Goal: Information Seeking & Learning: Learn about a topic

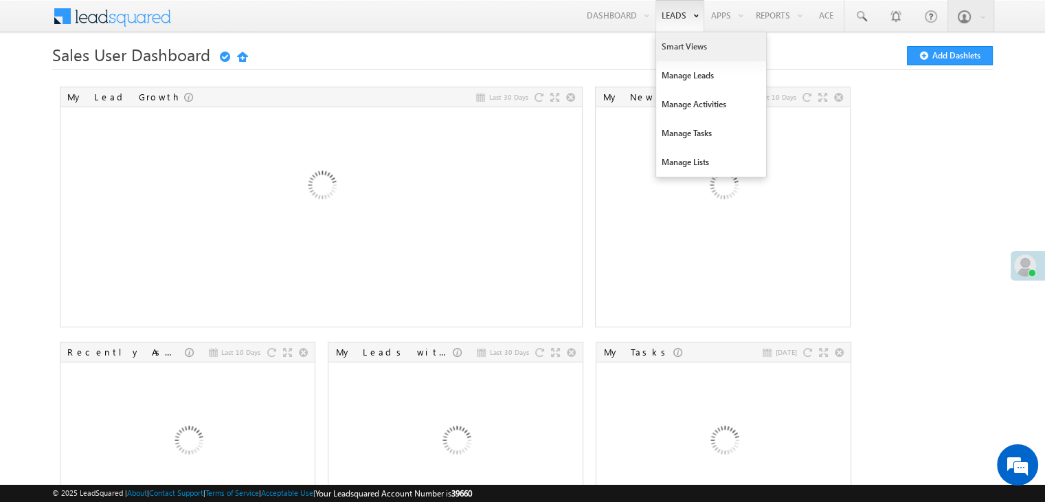
click at [672, 49] on link "Smart Views" at bounding box center [711, 46] width 110 height 29
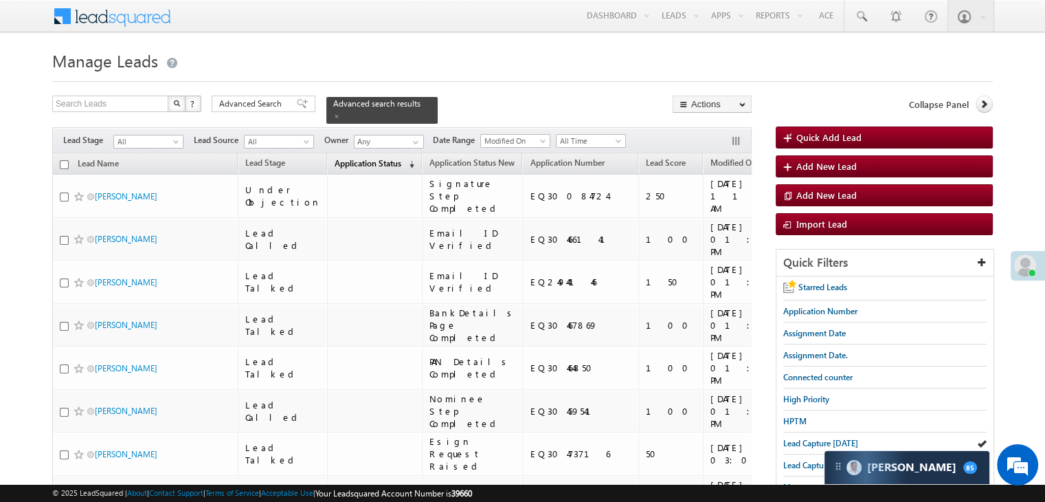
click at [346, 158] on span "Application Status" at bounding box center [368, 163] width 67 height 10
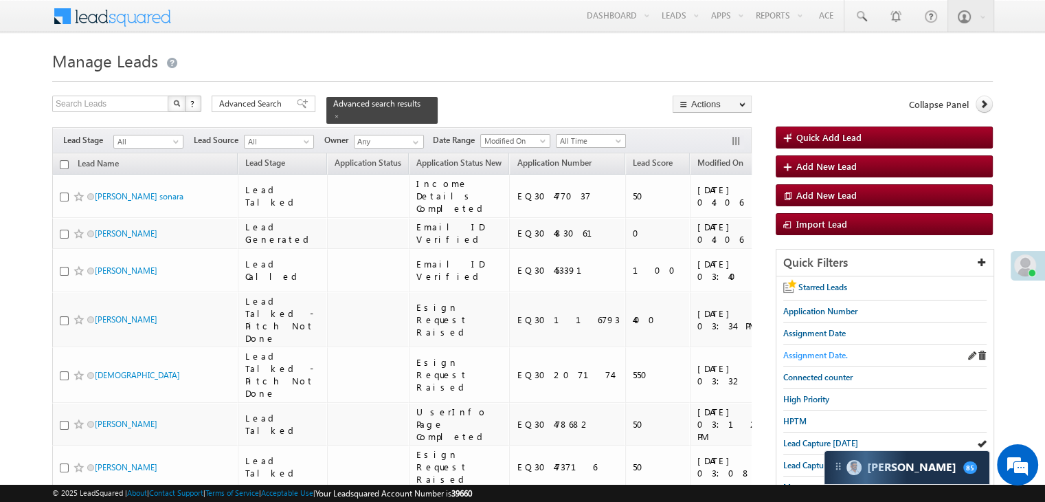
click at [821, 358] on span "Assignment Date." at bounding box center [815, 355] width 65 height 10
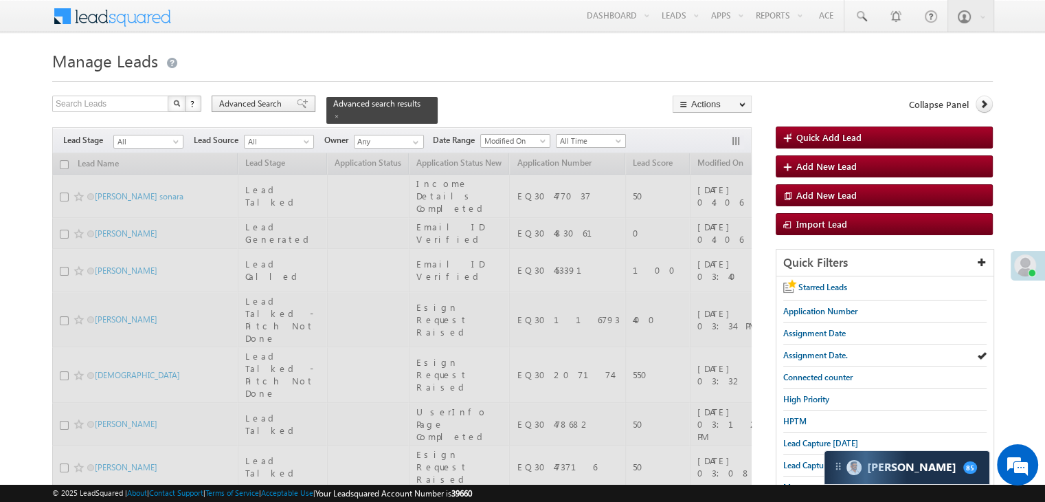
click at [239, 103] on span "Advanced Search" at bounding box center [252, 104] width 67 height 12
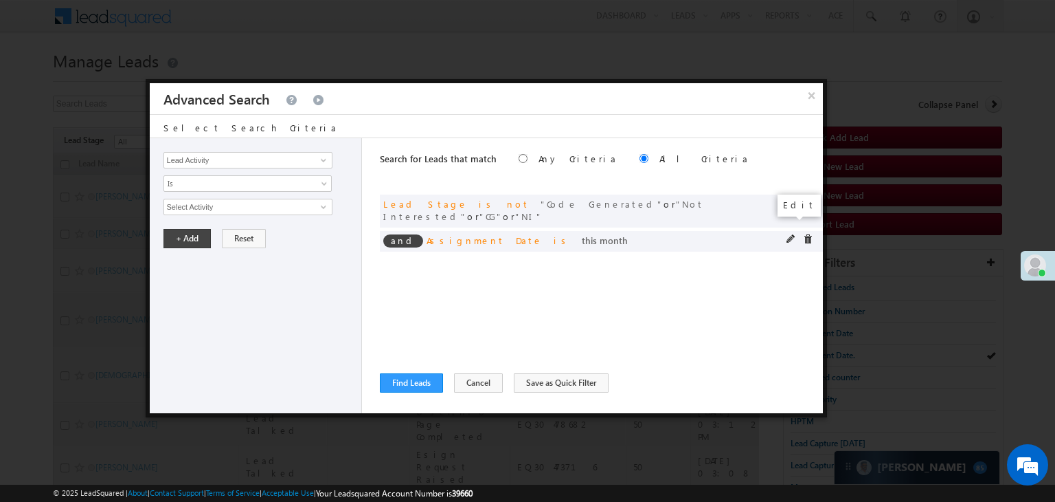
click at [791, 234] on span at bounding box center [792, 239] width 10 height 10
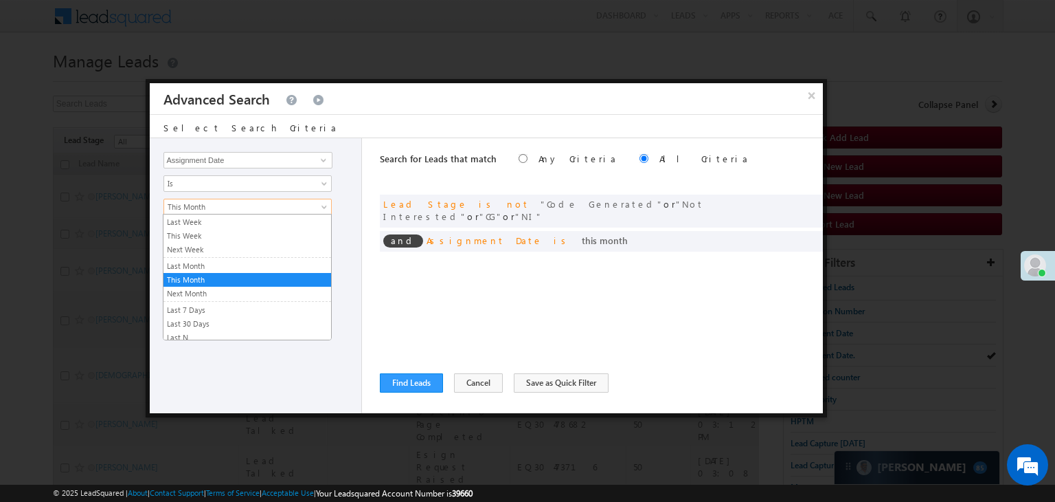
click at [183, 210] on span "This Month" at bounding box center [238, 207] width 149 height 12
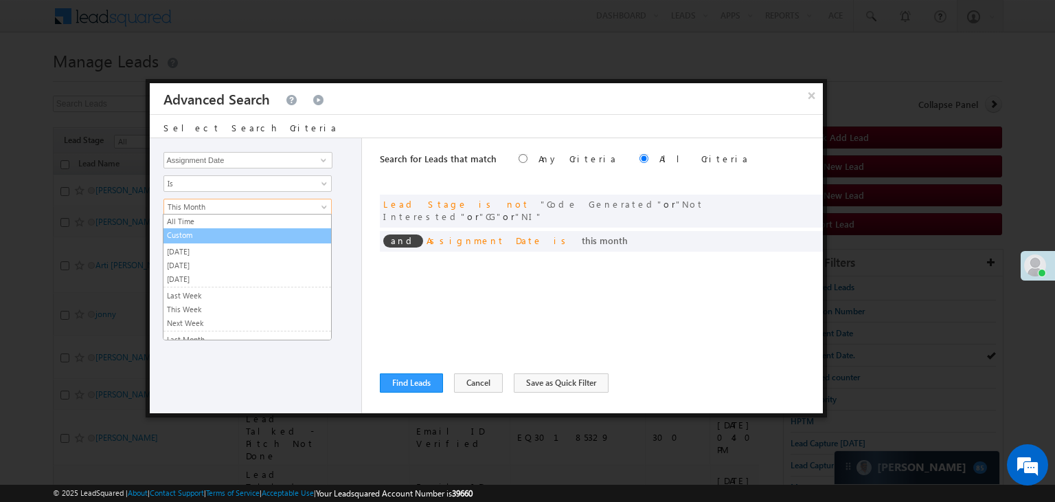
click at [215, 232] on link "Custom" at bounding box center [248, 235] width 168 height 12
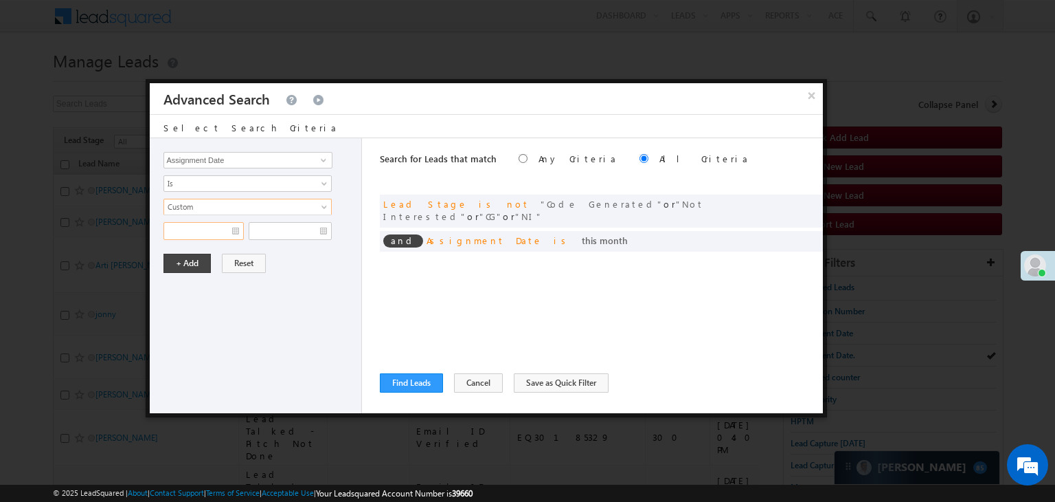
click at [225, 228] on input "text" at bounding box center [204, 231] width 80 height 18
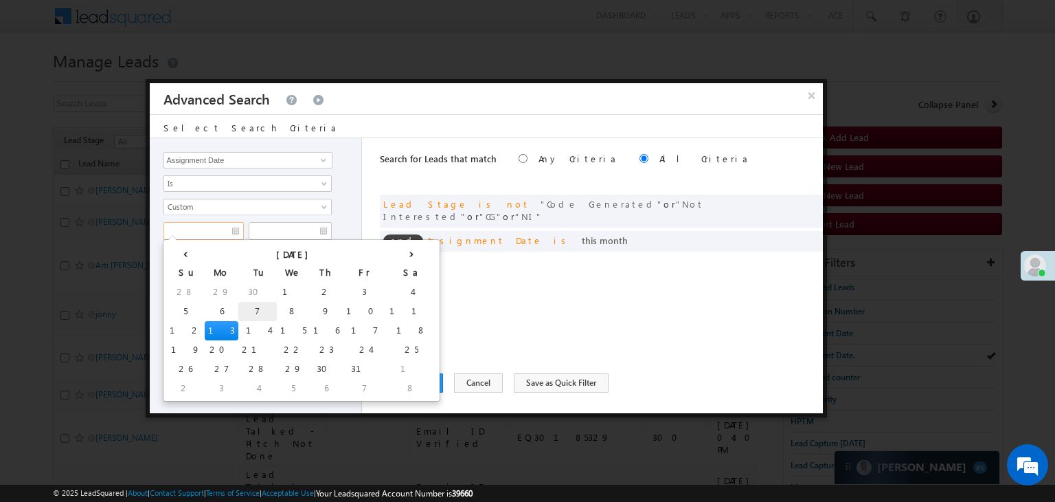
click at [238, 305] on td "7" at bounding box center [257, 311] width 38 height 19
type input "10/07/25"
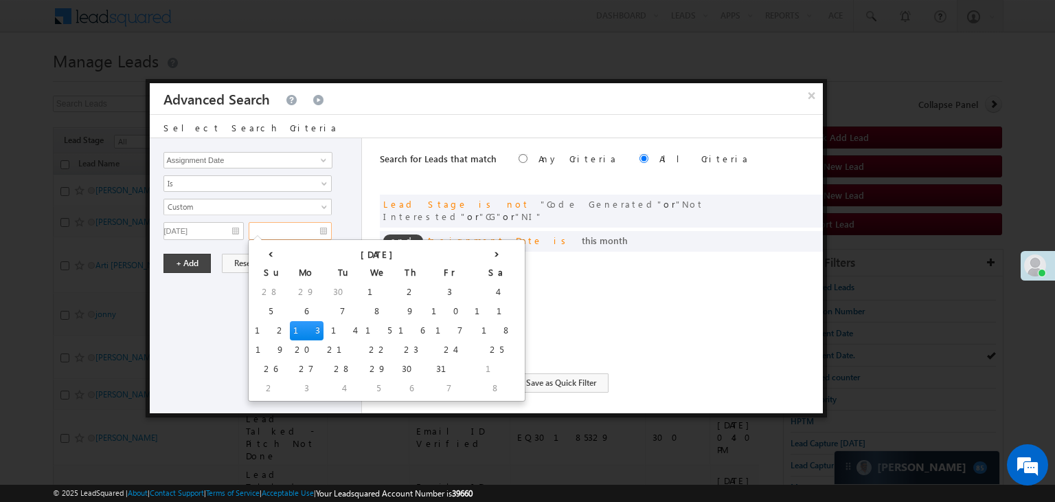
click at [312, 232] on input "text" at bounding box center [290, 231] width 83 height 18
click at [395, 307] on td "9" at bounding box center [411, 311] width 33 height 19
type input "10/09/25"
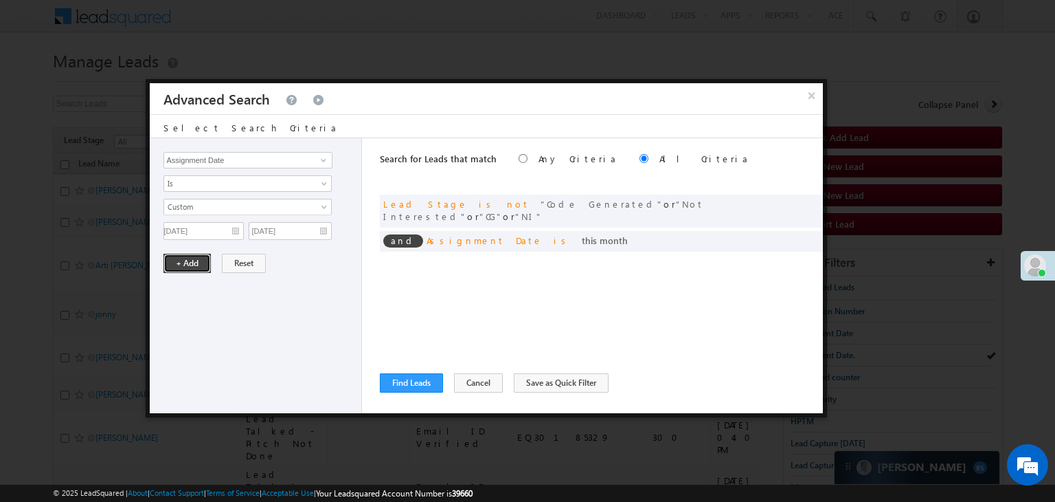
drag, startPoint x: 194, startPoint y: 264, endPoint x: 324, endPoint y: 340, distance: 150.6
click at [194, 264] on button "+ Add" at bounding box center [187, 263] width 47 height 19
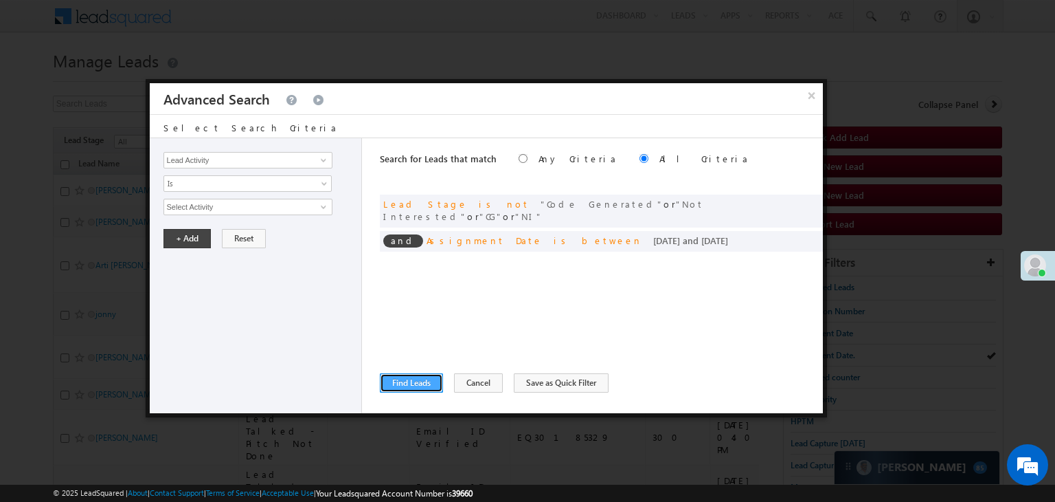
click at [416, 383] on button "Find Leads" at bounding box center [411, 382] width 63 height 19
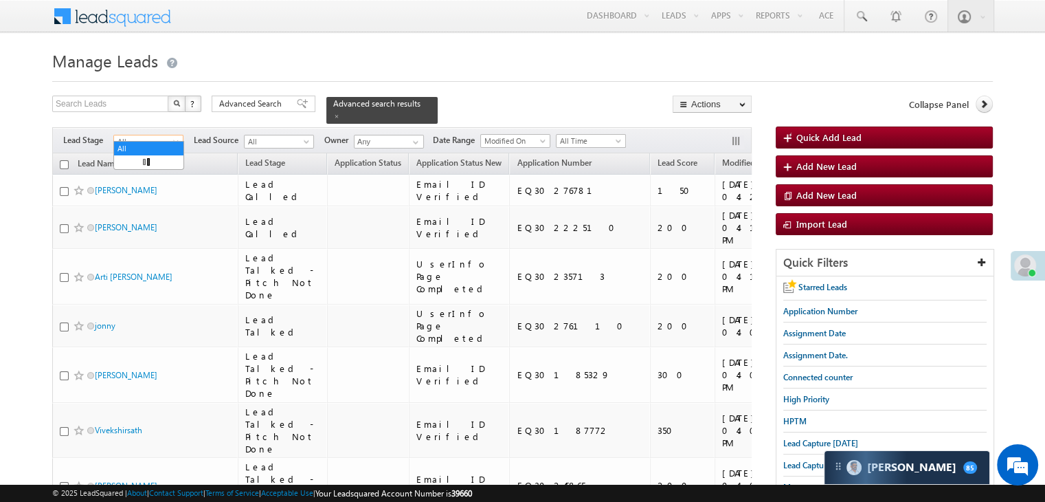
click at [159, 135] on span "All" at bounding box center [146, 141] width 65 height 12
click at [157, 134] on link "Lead Called" at bounding box center [148, 128] width 69 height 12
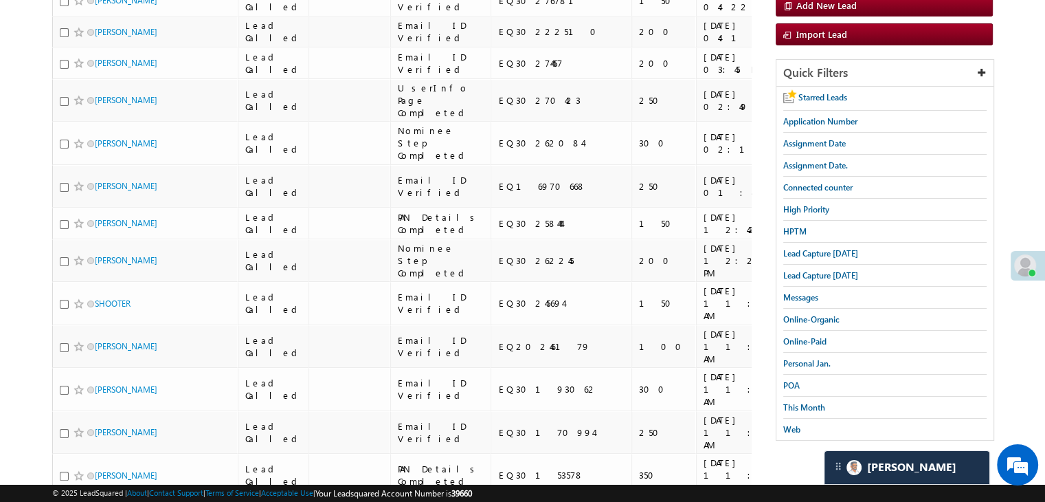
scroll to position [0, 0]
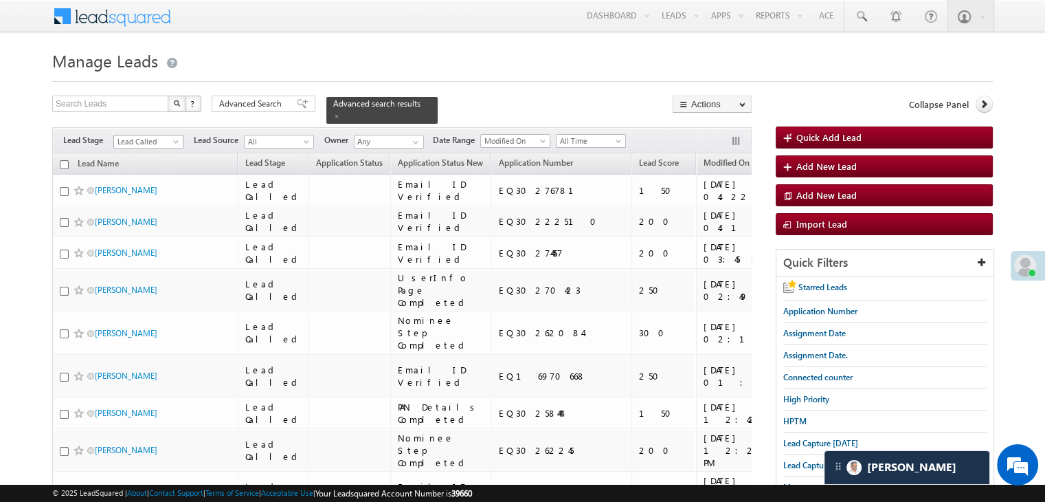
click at [177, 139] on span at bounding box center [177, 144] width 11 height 11
click at [165, 152] on link "All" at bounding box center [148, 148] width 69 height 12
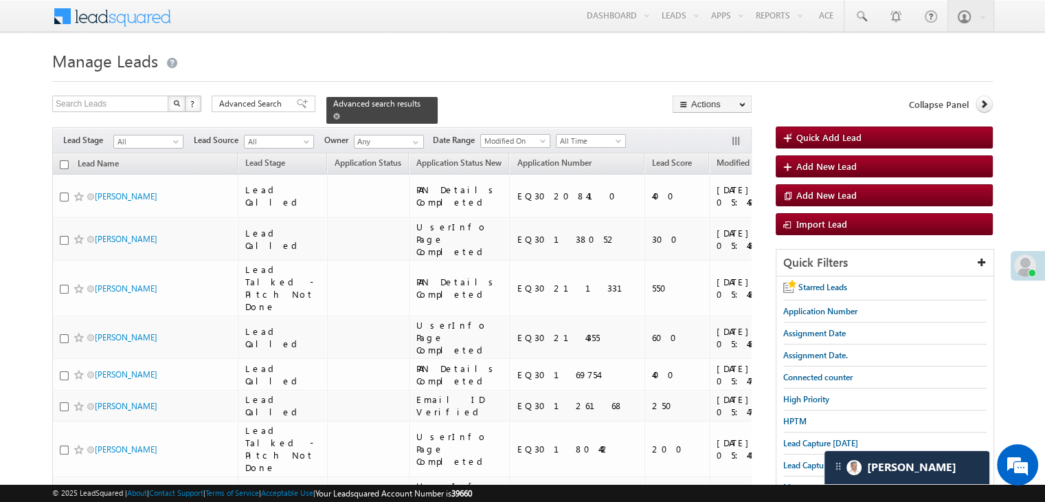
click at [340, 113] on span at bounding box center [336, 116] width 7 height 7
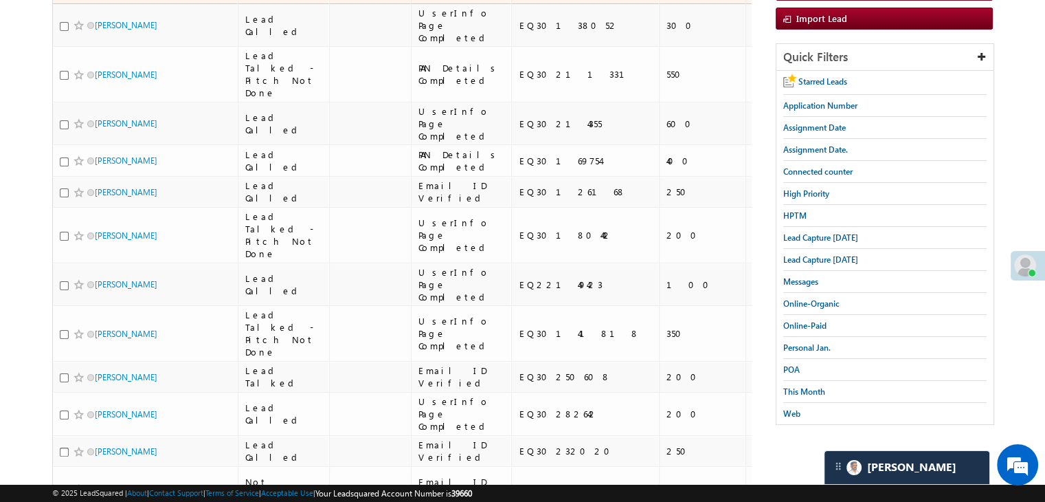
scroll to position [206, 0]
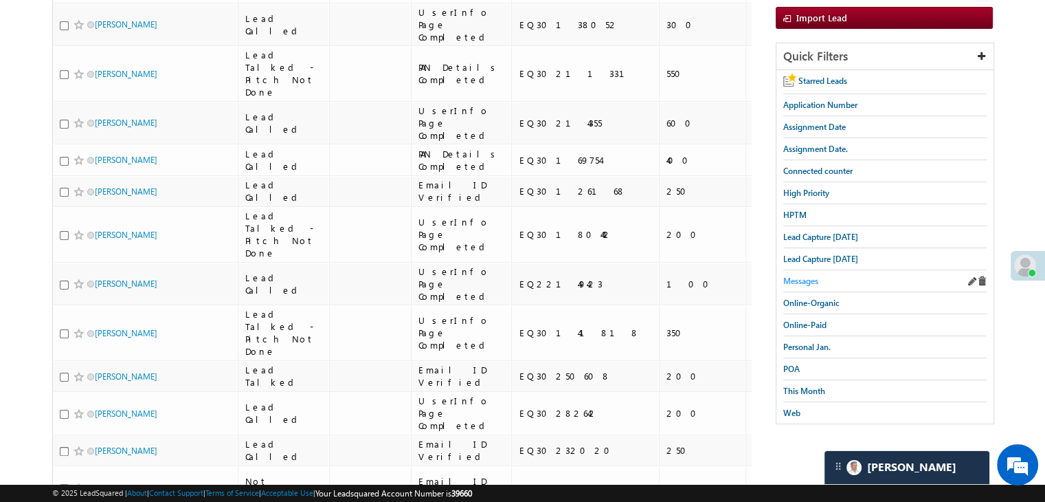
click at [811, 276] on span "Messages" at bounding box center [800, 281] width 35 height 10
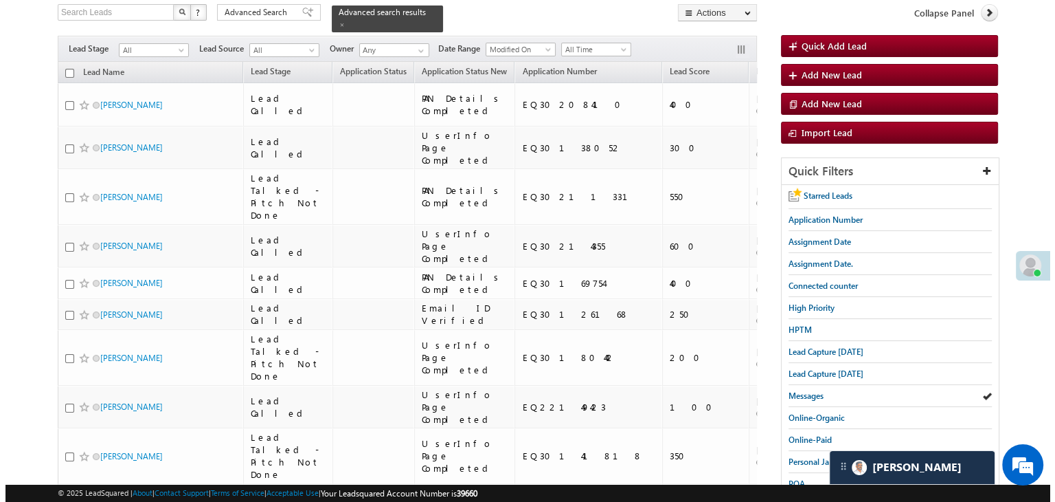
scroll to position [0, 0]
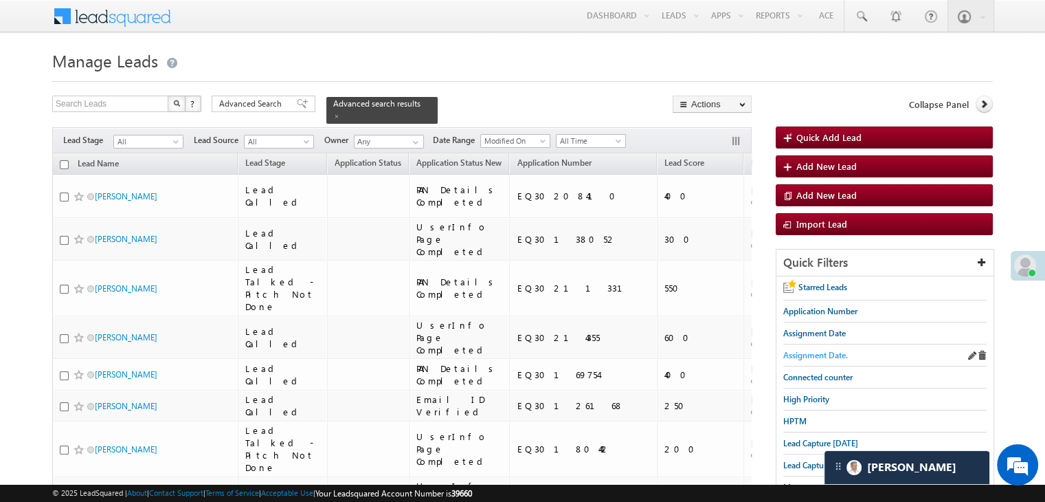
click at [788, 351] on span "Assignment Date." at bounding box center [815, 355] width 65 height 10
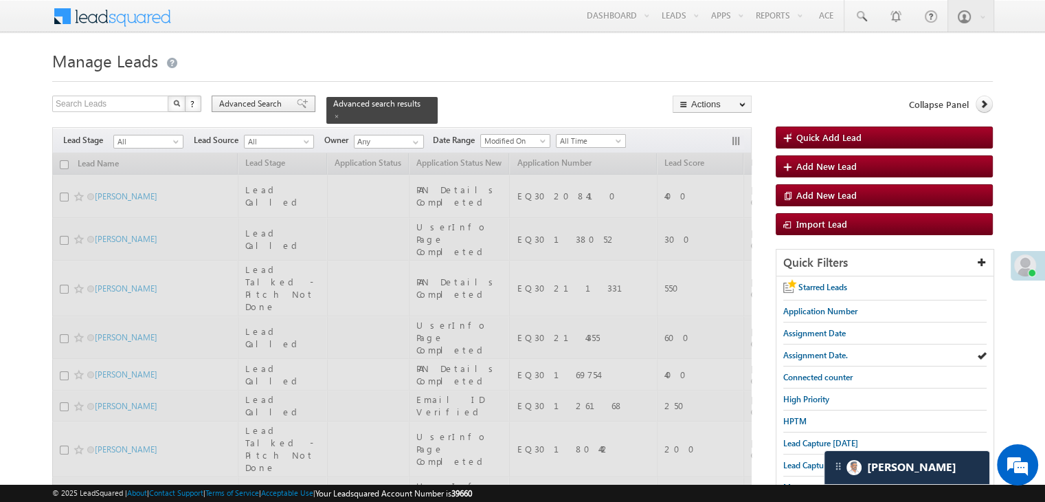
click at [297, 105] on span at bounding box center [302, 104] width 11 height 10
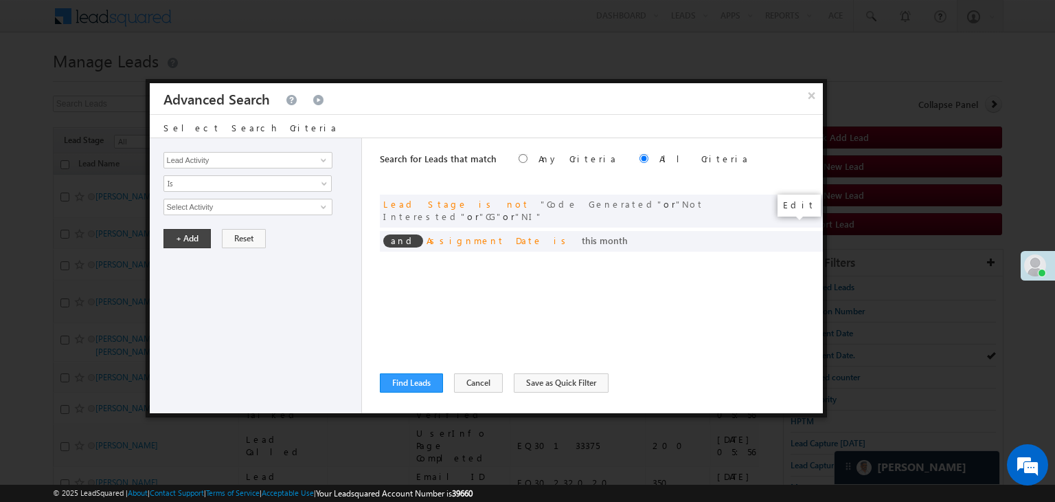
click at [0, 0] on span at bounding box center [0, 0] width 0 height 0
click at [794, 234] on span at bounding box center [792, 239] width 10 height 10
click at [789, 234] on span at bounding box center [792, 239] width 10 height 10
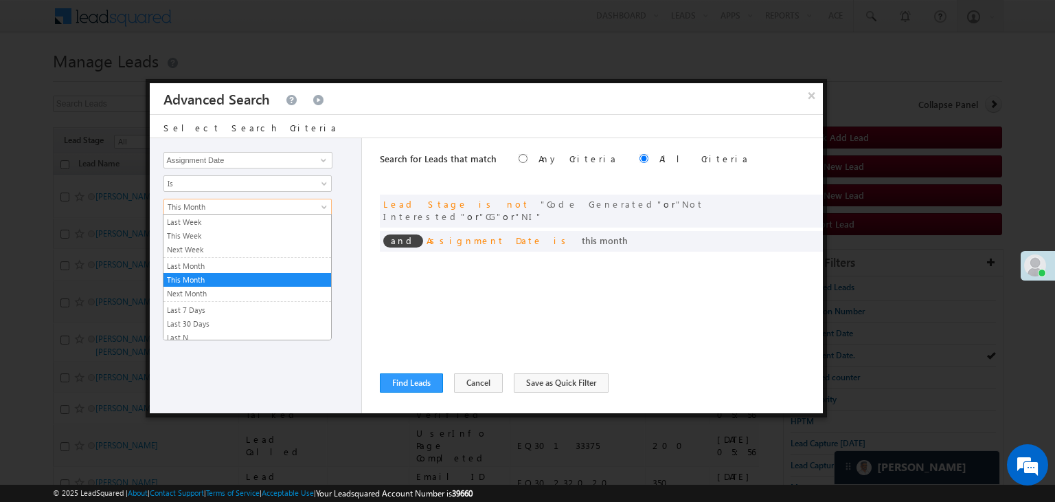
click at [218, 207] on span "This Month" at bounding box center [238, 207] width 149 height 12
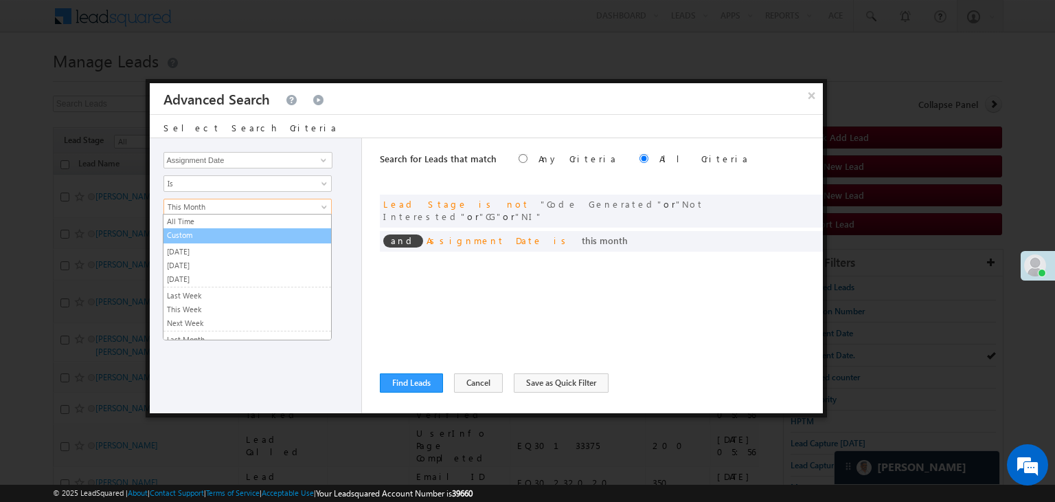
click at [199, 236] on link "Custom" at bounding box center [248, 235] width 168 height 12
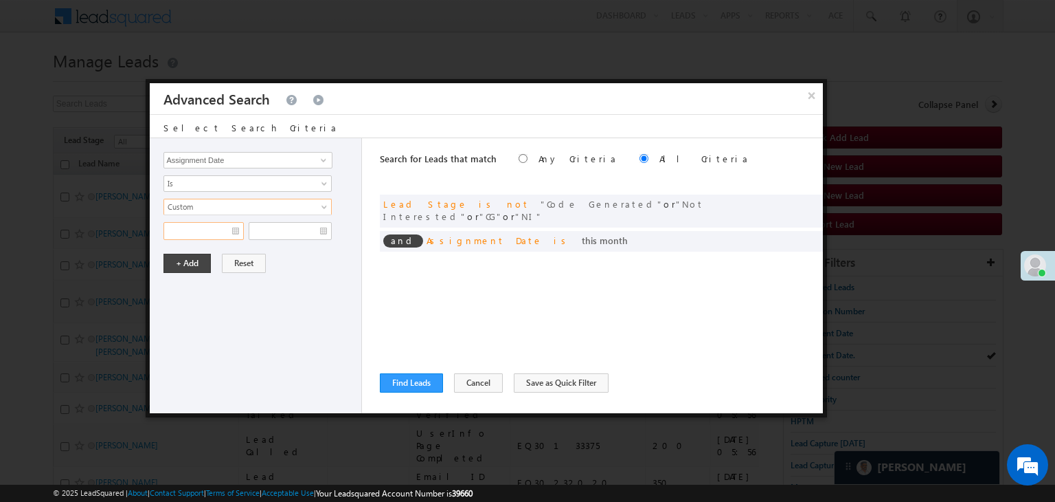
click at [216, 231] on input "text" at bounding box center [204, 231] width 80 height 18
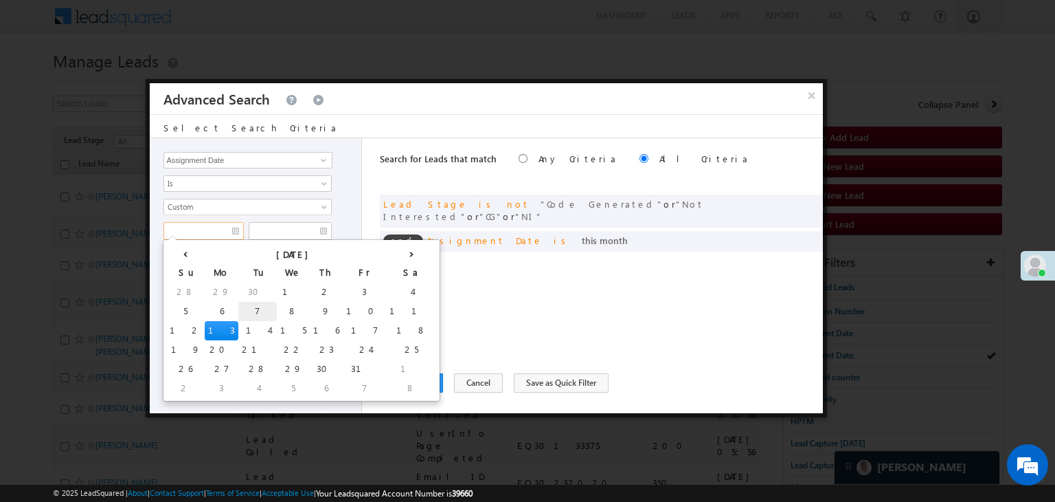
click at [238, 310] on td "7" at bounding box center [257, 311] width 38 height 19
type input "10/07/25"
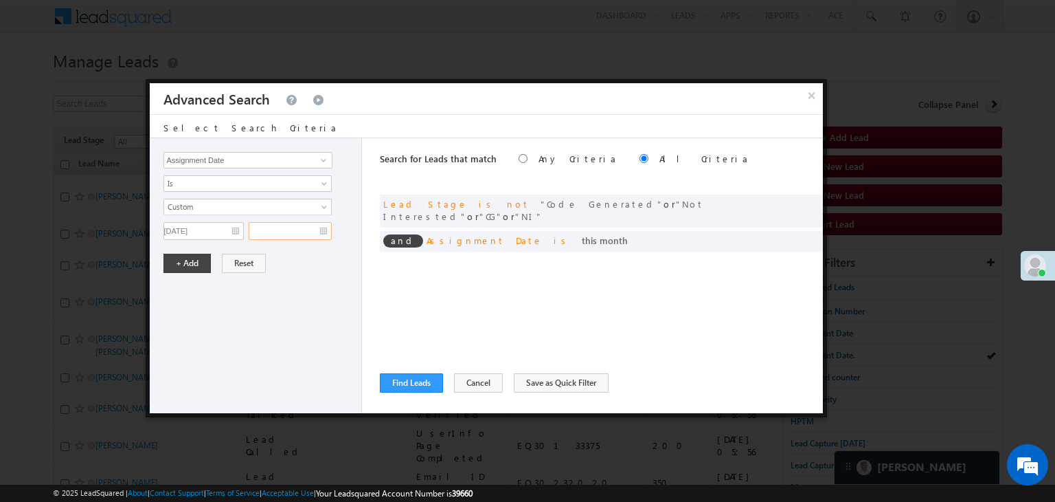
click at [311, 229] on input "text" at bounding box center [290, 231] width 83 height 18
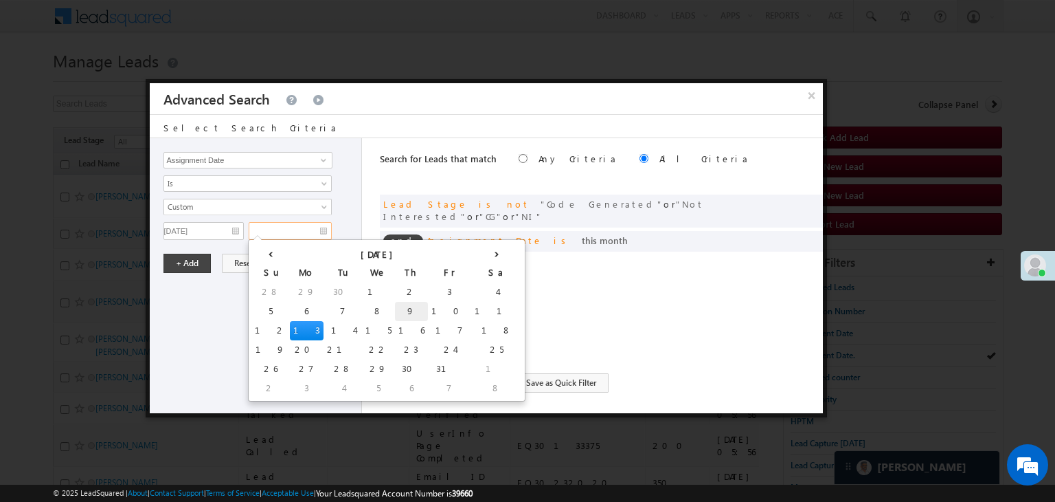
click at [395, 309] on td "9" at bounding box center [411, 311] width 33 height 19
type input "10/09/25"
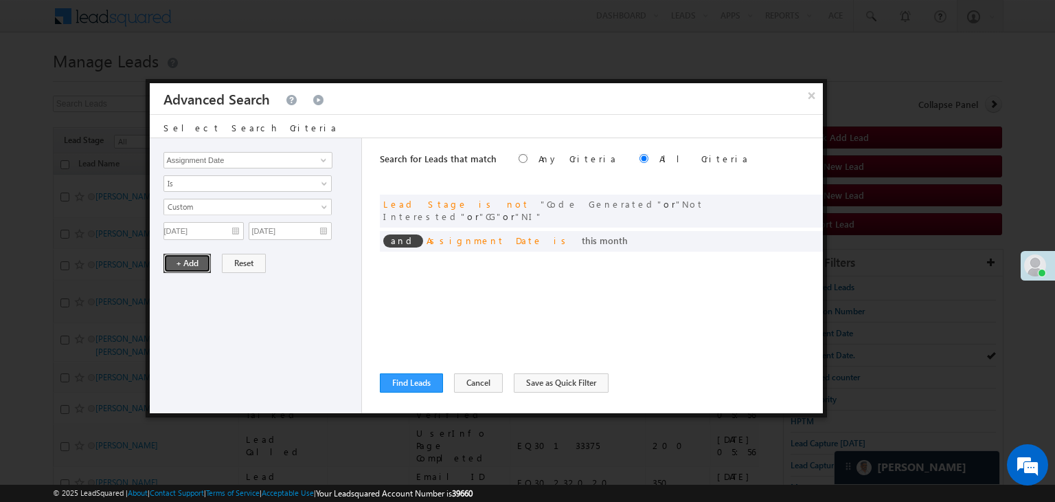
click at [196, 265] on button "+ Add" at bounding box center [187, 263] width 47 height 19
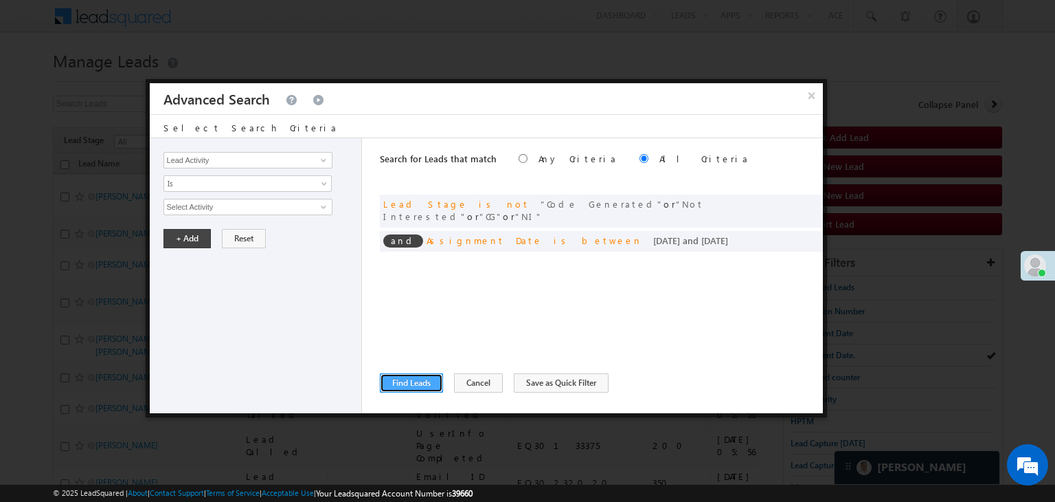
click at [396, 385] on button "Find Leads" at bounding box center [411, 382] width 63 height 19
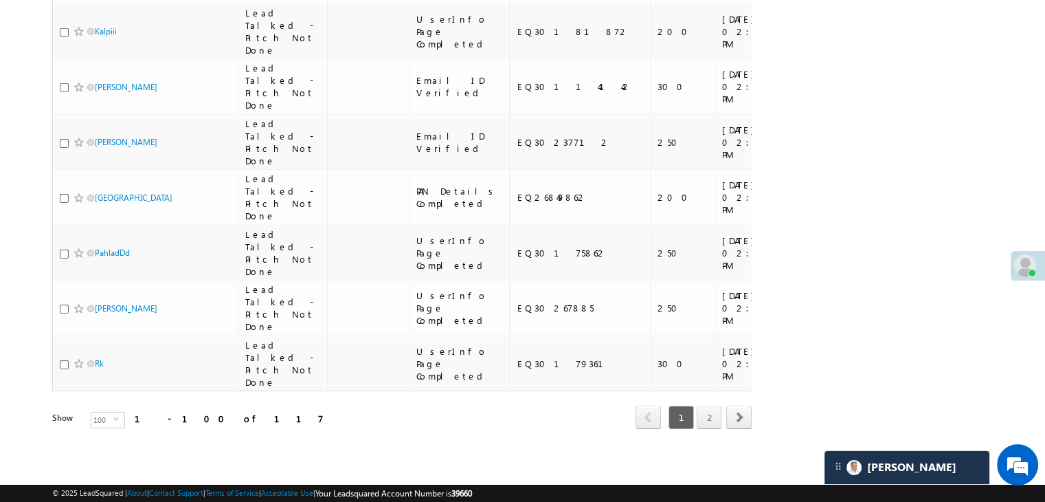
scroll to position [7761, 0]
click at [701, 414] on link "2" at bounding box center [709, 416] width 25 height 23
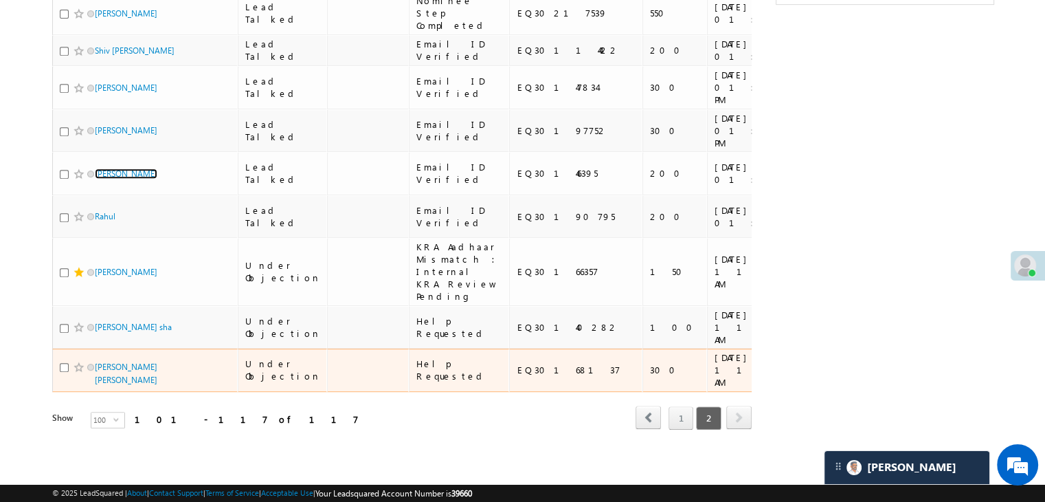
scroll to position [1140, 0]
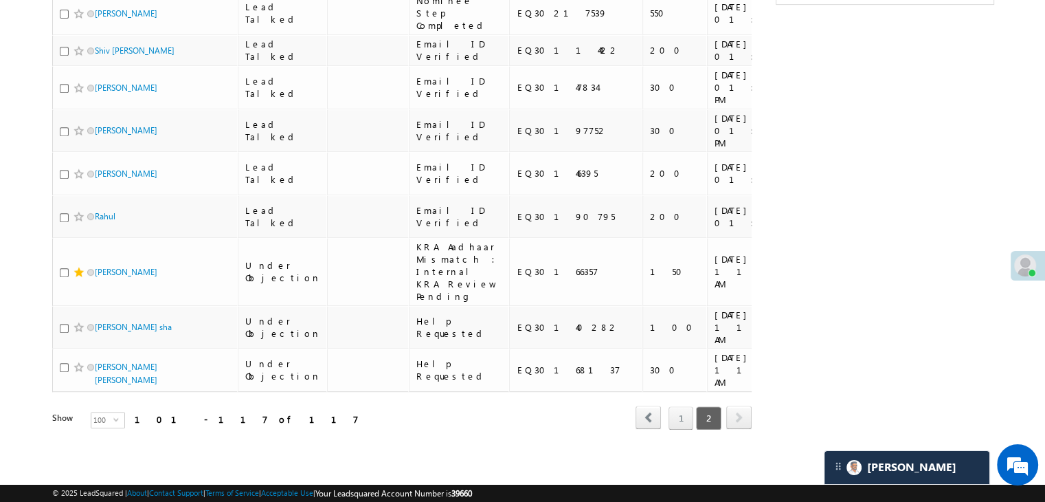
click at [269, 403] on div "Refresh first prev 1 2 next last 101 - 117 of 117" at bounding box center [401, 412] width 699 height 40
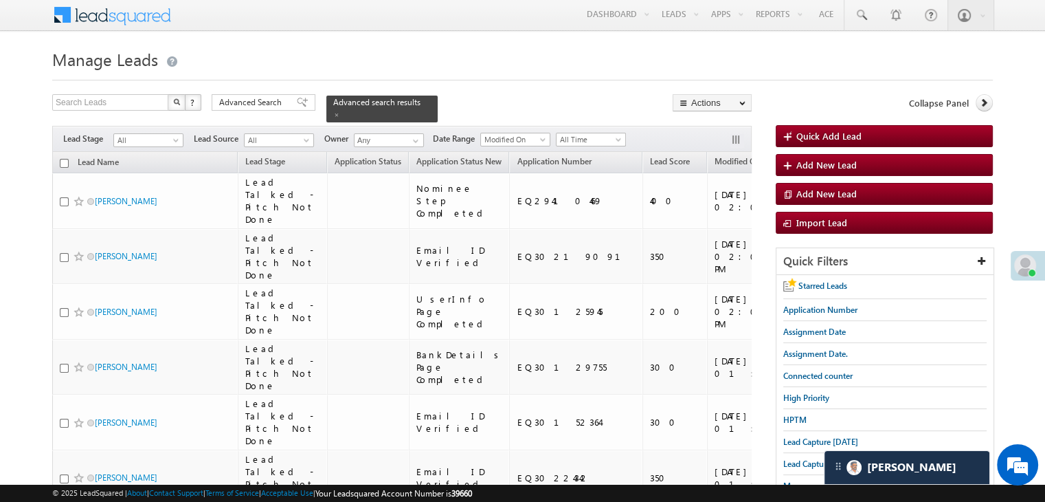
scroll to position [0, 0]
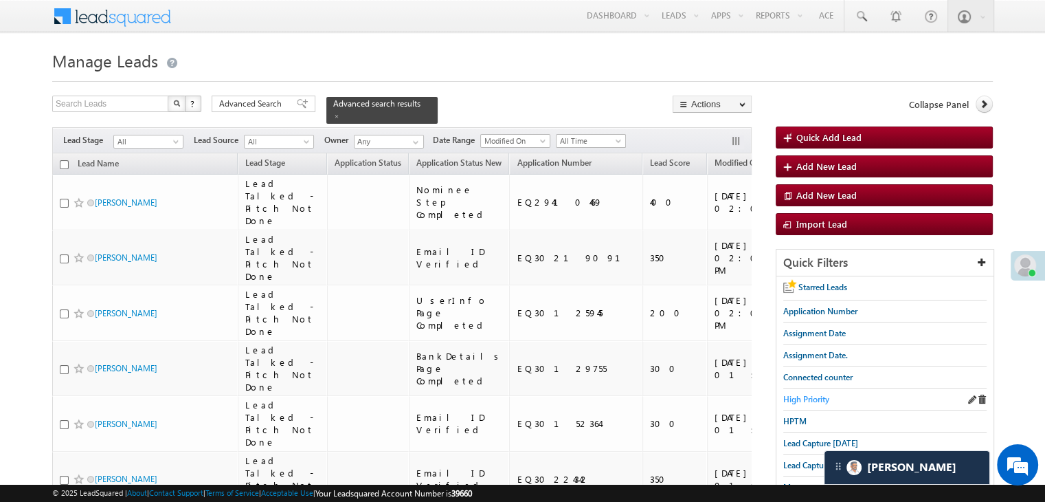
click at [806, 399] on span "High Priority" at bounding box center [806, 399] width 46 height 10
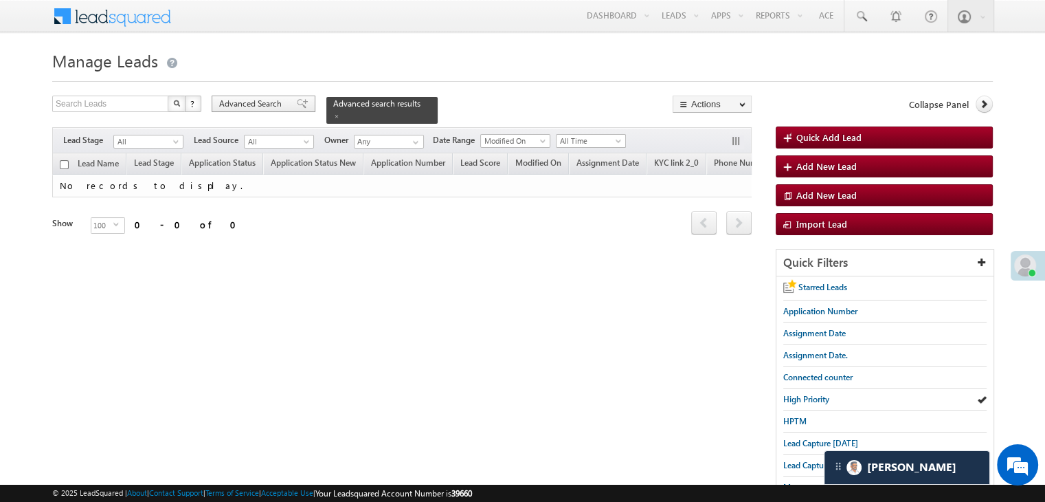
click at [262, 110] on span "Advanced Search" at bounding box center [252, 104] width 67 height 12
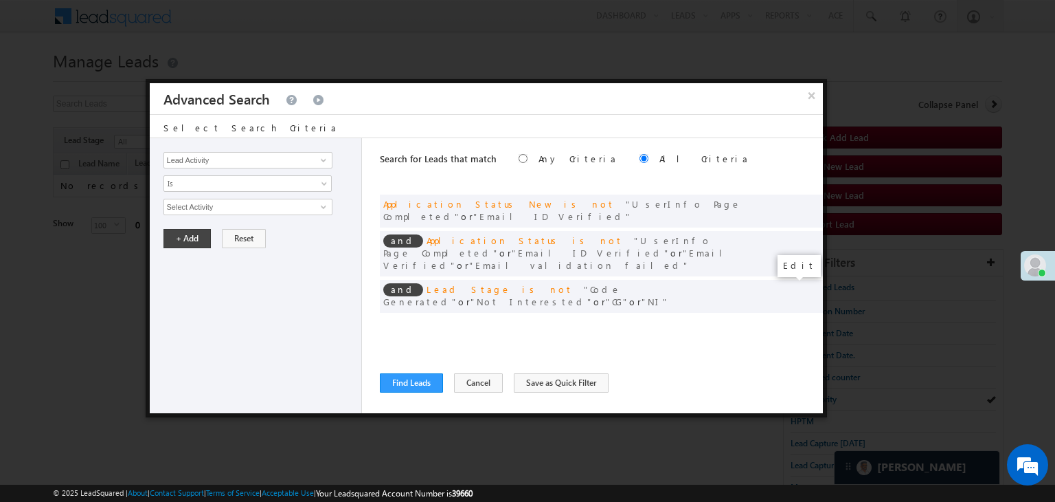
click at [787, 319] on span at bounding box center [792, 324] width 10 height 10
click at [223, 227] on input "07/01/25" at bounding box center [204, 231] width 80 height 18
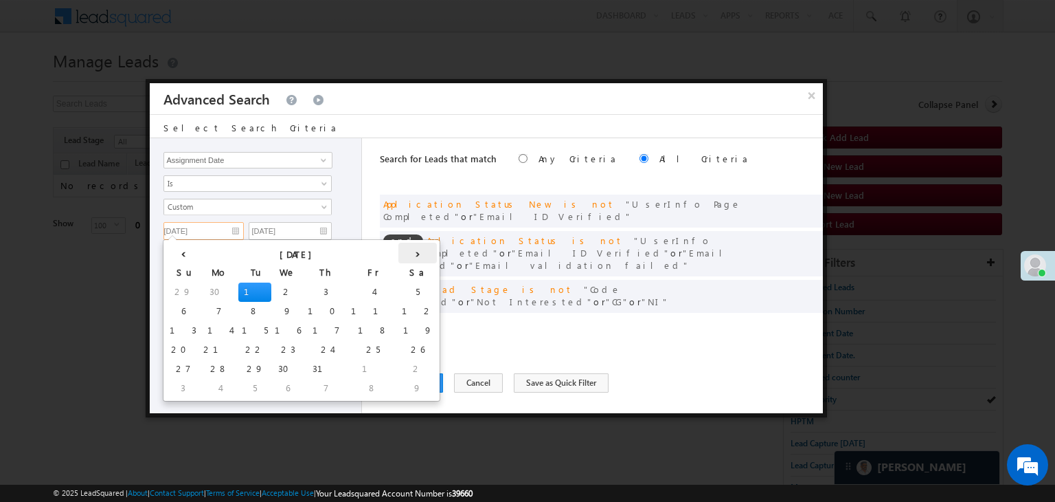
click at [398, 250] on th "›" at bounding box center [417, 253] width 38 height 21
click at [404, 250] on th "›" at bounding box center [420, 253] width 33 height 21
click at [408, 250] on th "›" at bounding box center [433, 253] width 51 height 21
click at [238, 311] on td "7" at bounding box center [257, 311] width 38 height 19
type input "10/07/25"
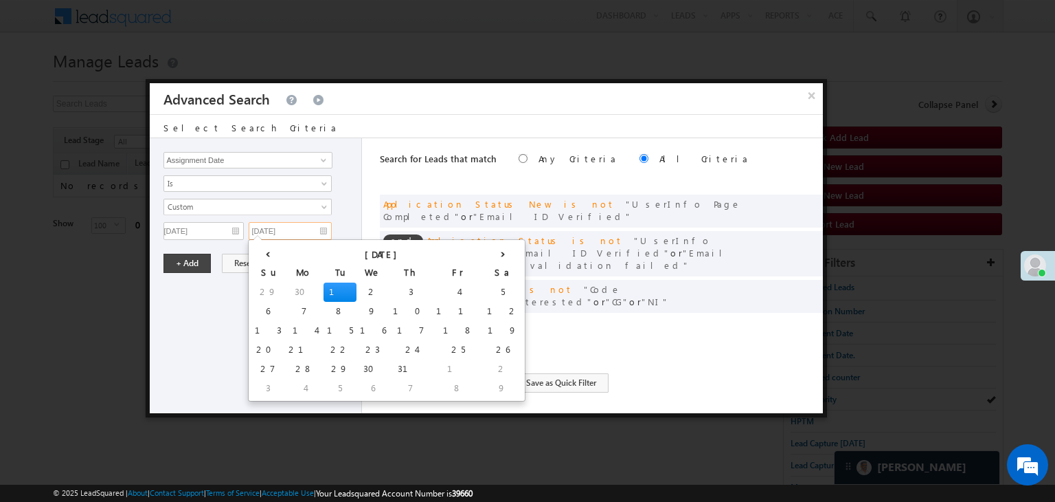
click at [322, 229] on input "07/01/25" at bounding box center [290, 231] width 83 height 18
click at [484, 257] on th "›" at bounding box center [503, 253] width 38 height 21
click at [489, 257] on th "›" at bounding box center [505, 253] width 33 height 21
click at [493, 257] on th "›" at bounding box center [518, 253] width 51 height 21
click at [395, 308] on td "9" at bounding box center [411, 311] width 33 height 19
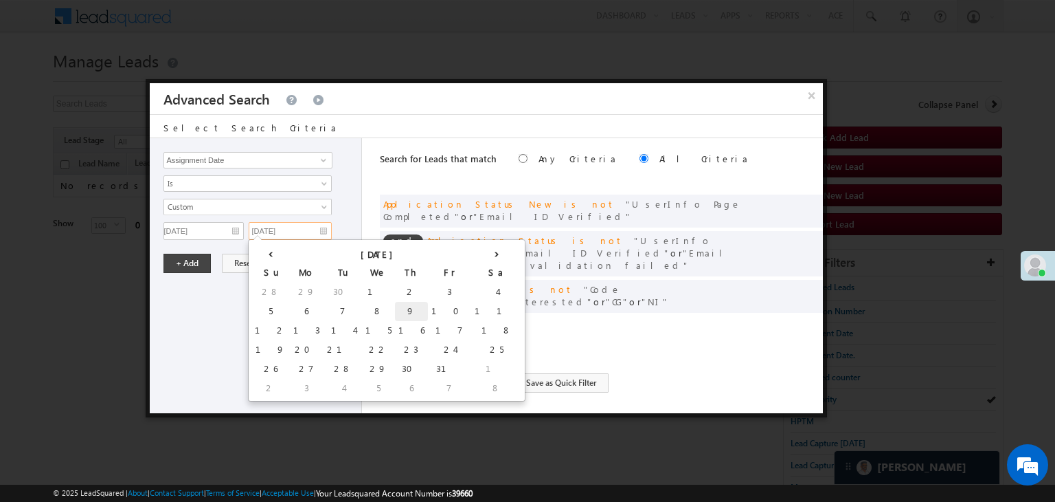
type input "10/09/25"
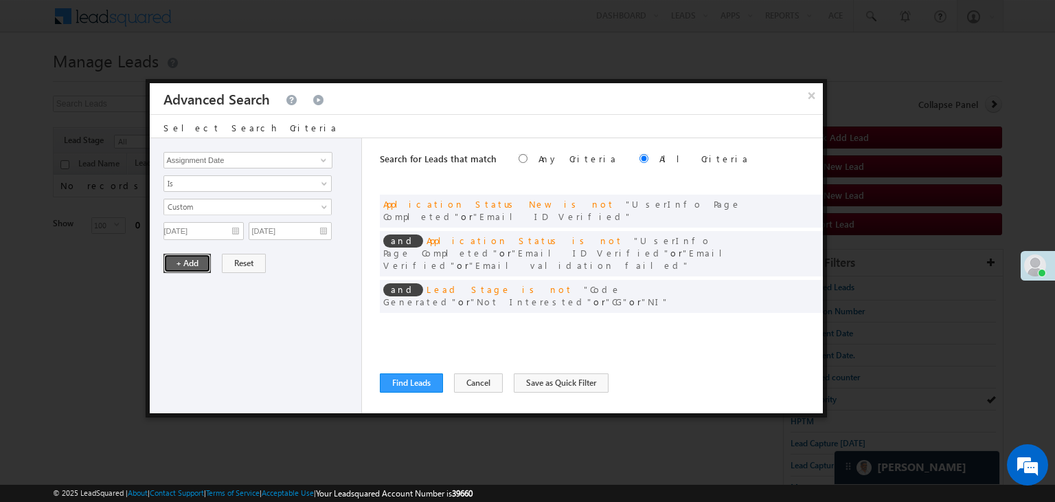
click at [198, 265] on button "+ Add" at bounding box center [187, 263] width 47 height 19
click at [404, 376] on button "Find Leads" at bounding box center [411, 382] width 63 height 19
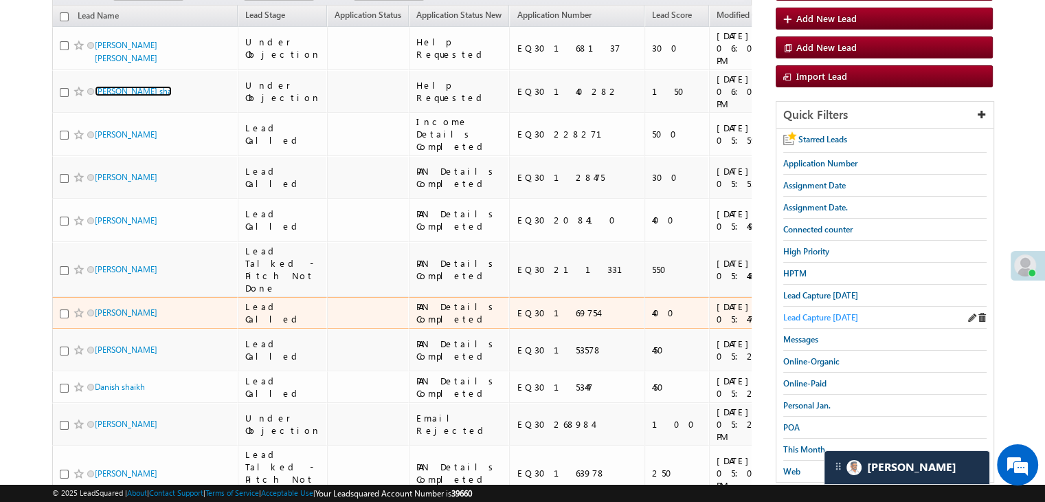
scroll to position [137, 0]
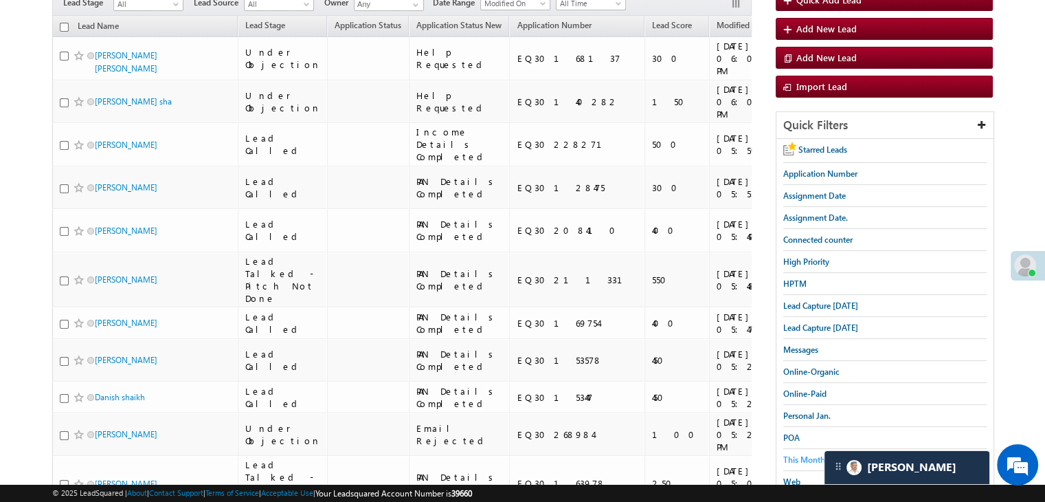
click at [800, 454] on span "This Month" at bounding box center [804, 459] width 42 height 10
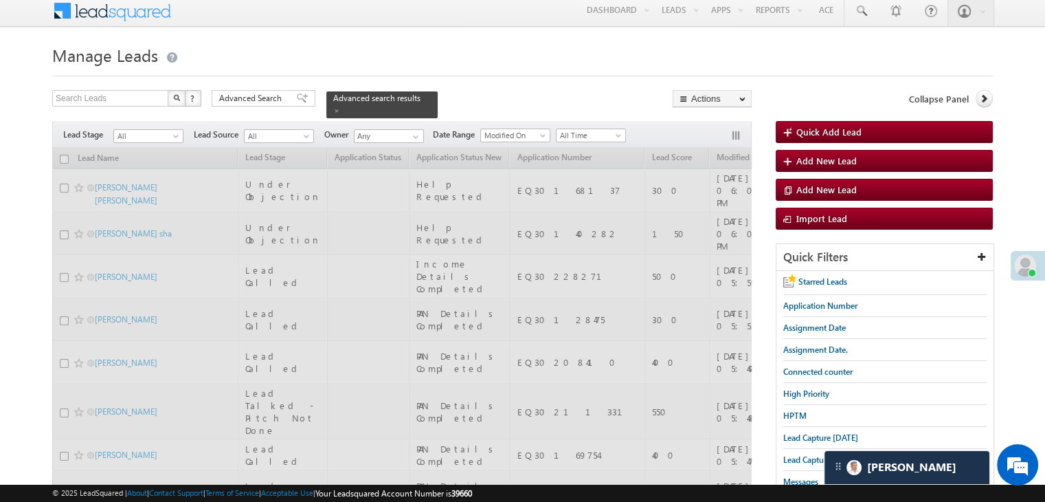
scroll to position [0, 0]
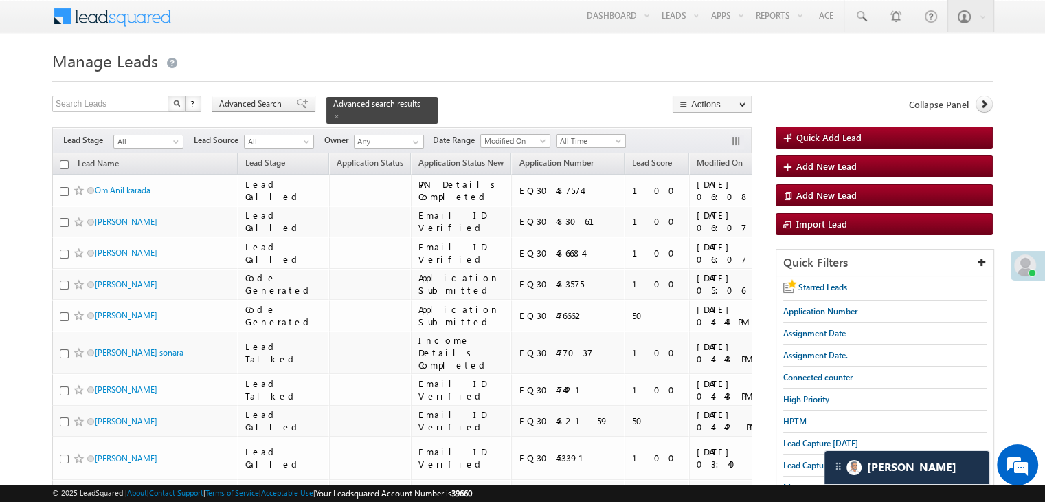
click at [259, 110] on span "Advanced Search" at bounding box center [252, 104] width 67 height 12
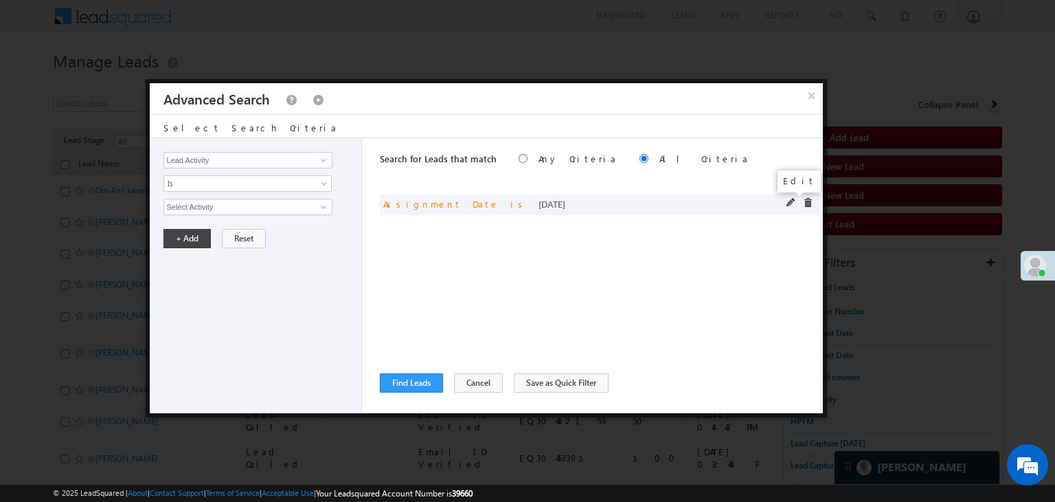
click at [788, 203] on span at bounding box center [792, 203] width 10 height 10
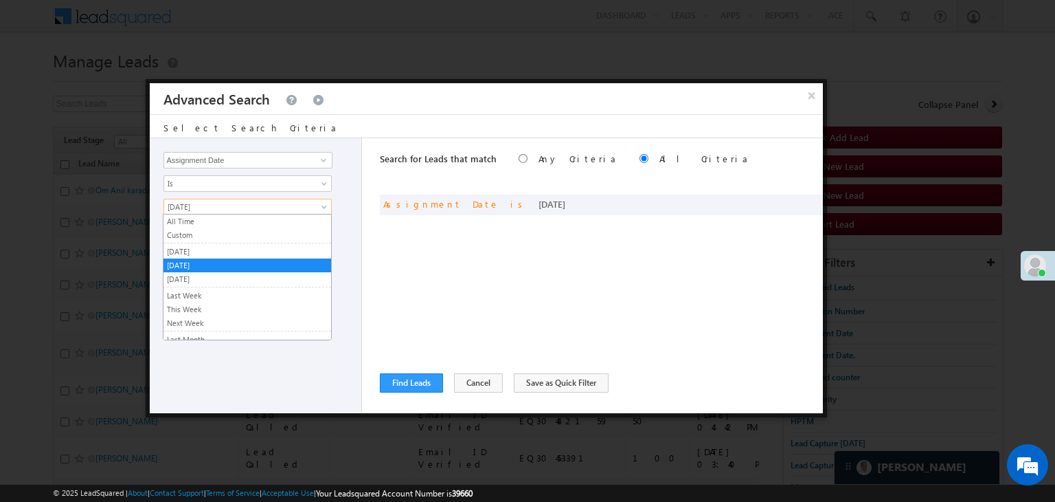
click at [283, 210] on span "Today" at bounding box center [238, 207] width 149 height 12
click at [224, 245] on link "Yesterday" at bounding box center [248, 251] width 168 height 12
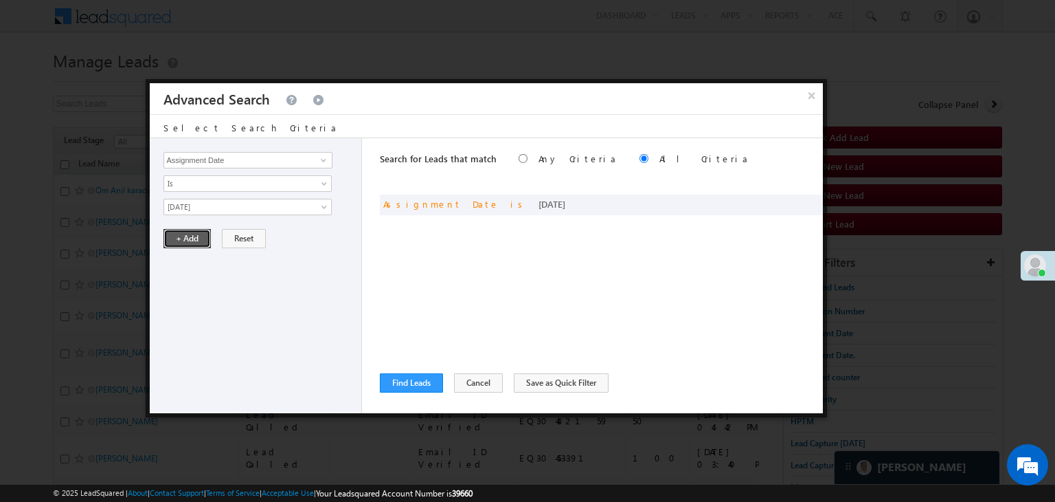
click at [190, 232] on button "+ Add" at bounding box center [187, 238] width 47 height 19
click at [409, 383] on button "Find Leads" at bounding box center [411, 382] width 63 height 19
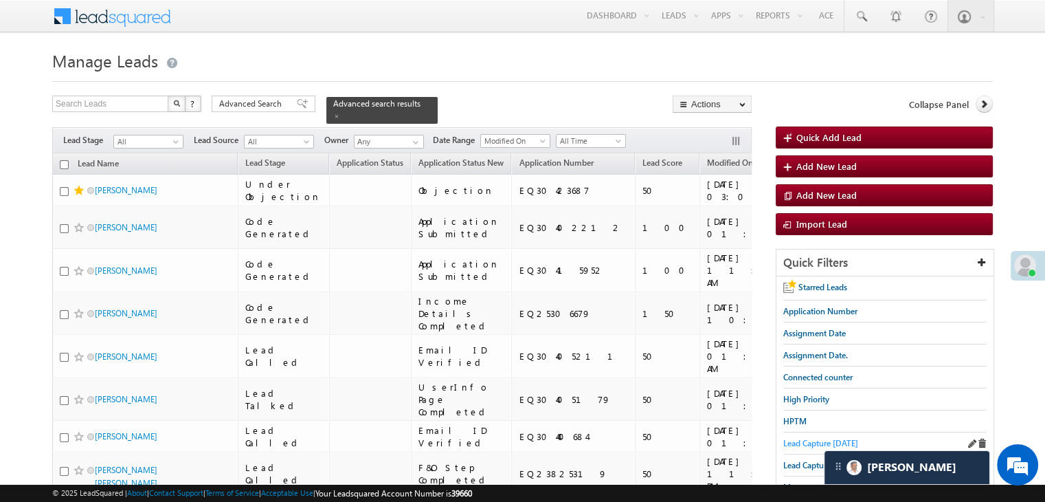
click at [801, 438] on span "Lead Capture today" at bounding box center [820, 443] width 75 height 10
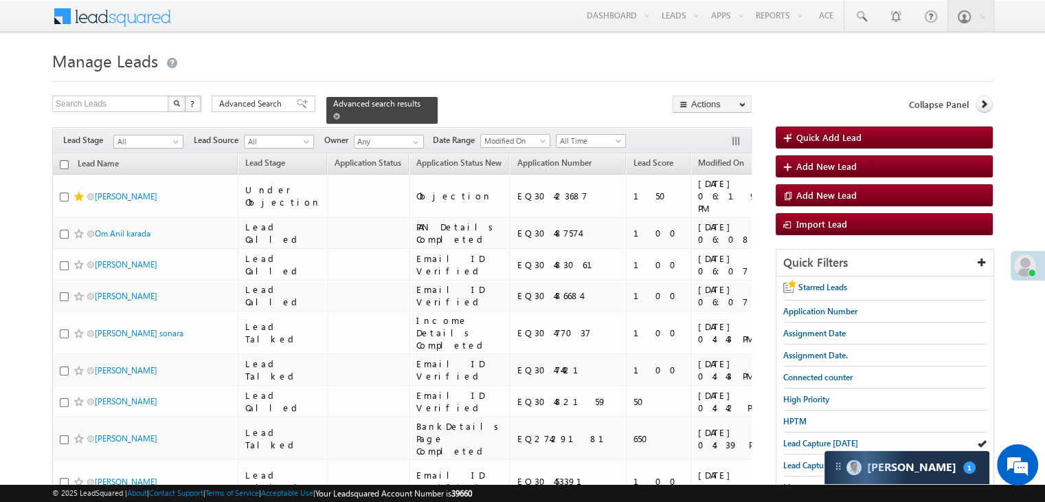
click at [340, 110] on link at bounding box center [336, 116] width 7 height 12
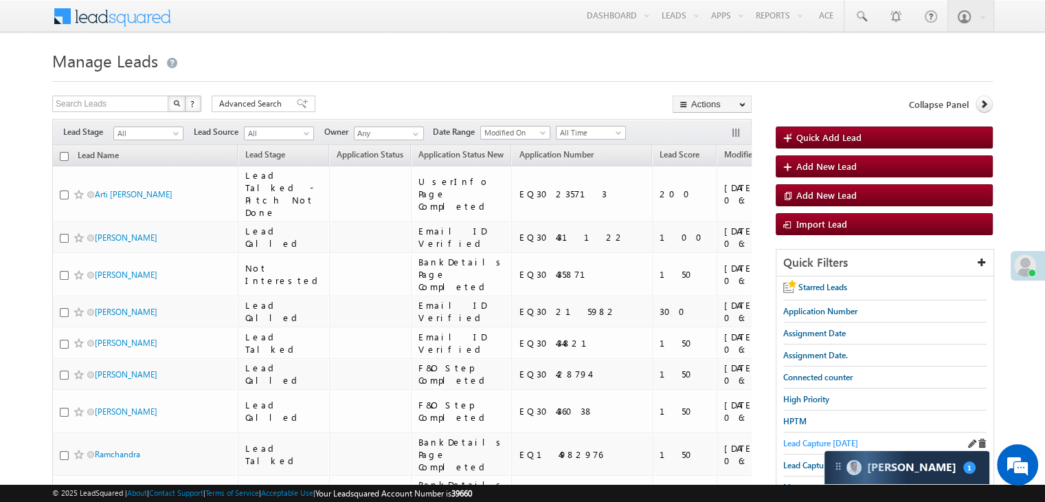
click at [822, 438] on span "Lead Capture today" at bounding box center [820, 443] width 75 height 10
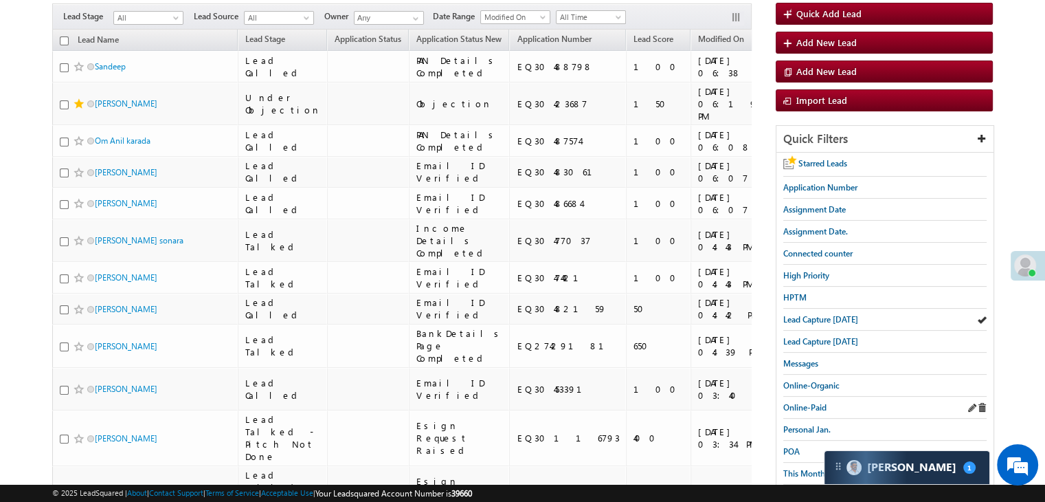
scroll to position [137, 0]
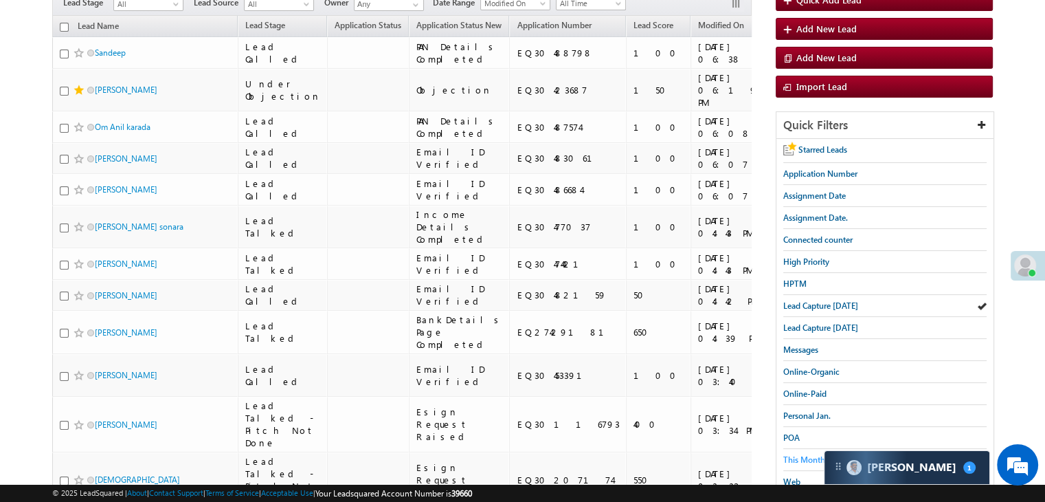
click at [801, 454] on span "This Month" at bounding box center [804, 459] width 42 height 10
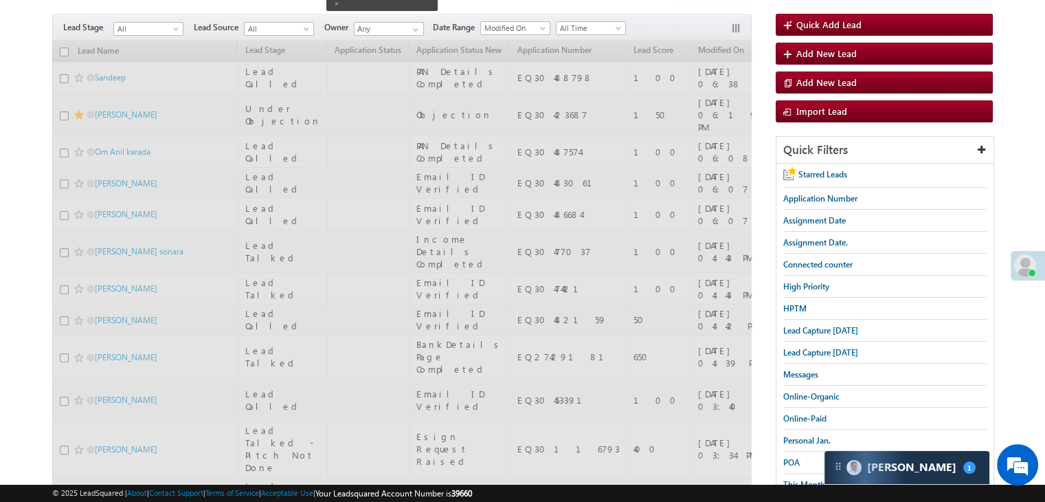
scroll to position [0, 0]
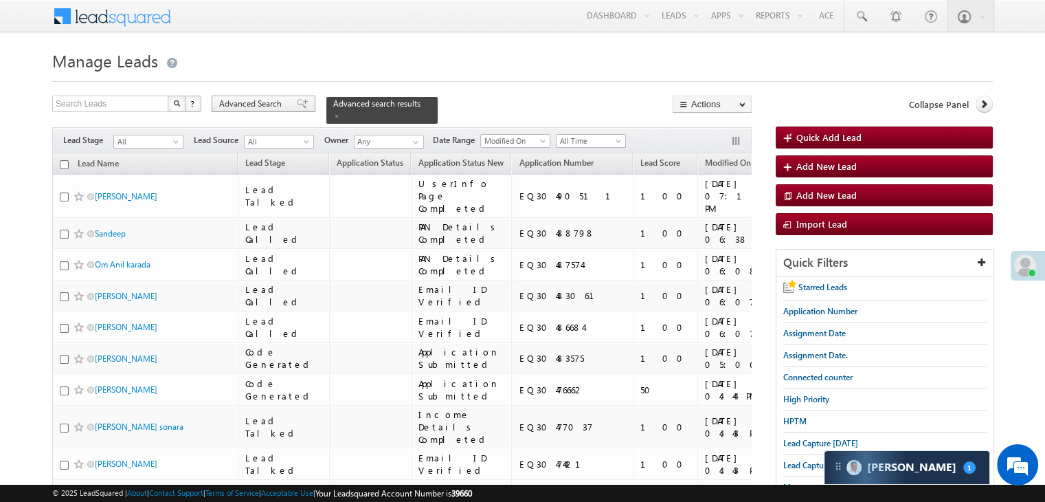
click at [297, 103] on span at bounding box center [302, 104] width 11 height 10
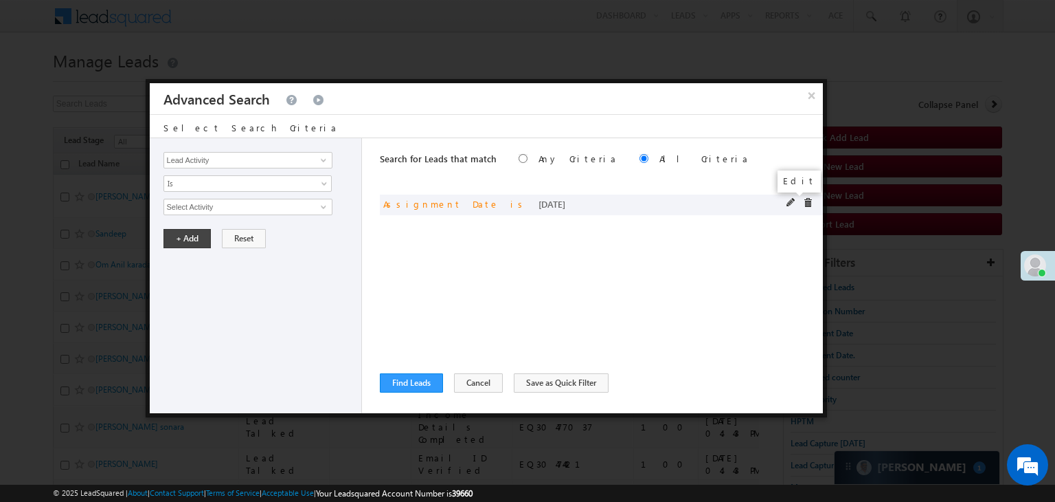
click at [789, 205] on span at bounding box center [792, 203] width 10 height 10
click at [261, 209] on span "Today" at bounding box center [238, 207] width 149 height 12
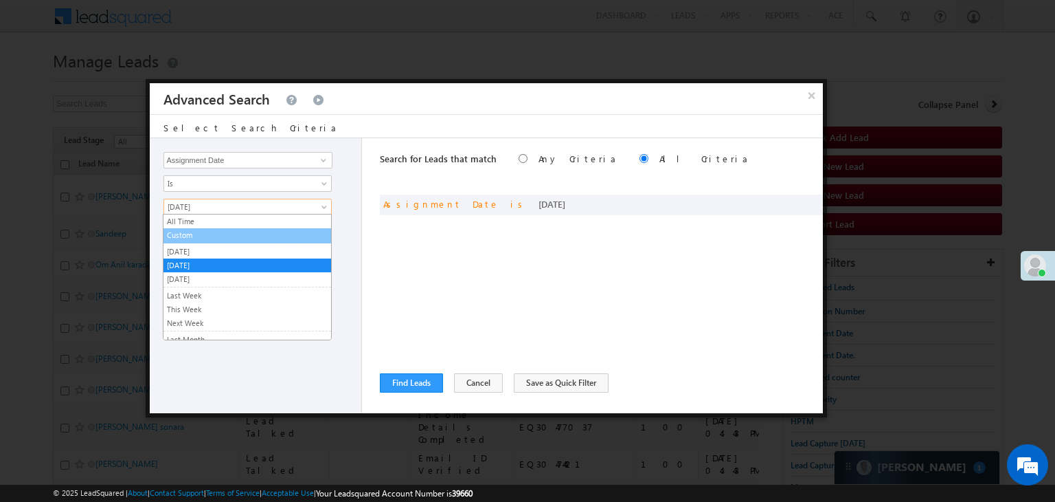
click at [218, 234] on link "Custom" at bounding box center [248, 235] width 168 height 12
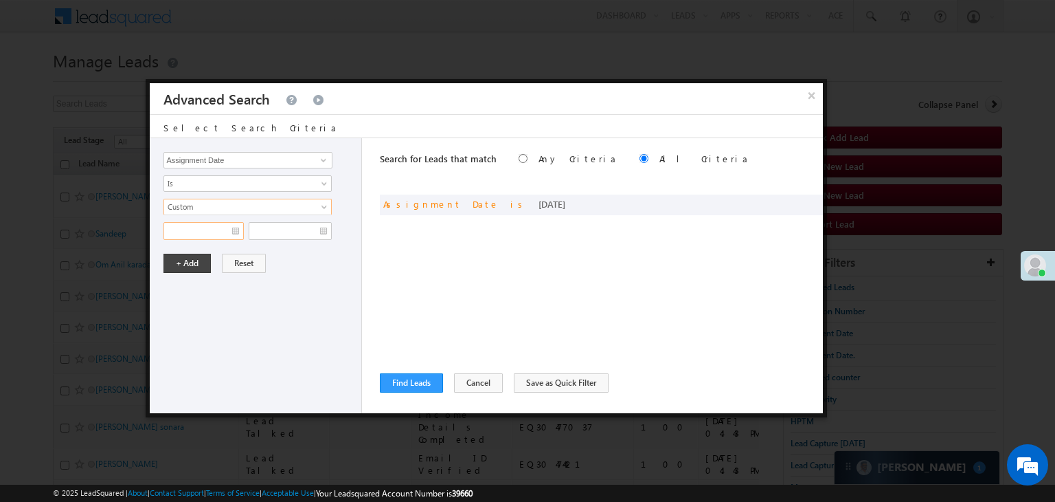
click at [218, 229] on input "text" at bounding box center [204, 231] width 80 height 18
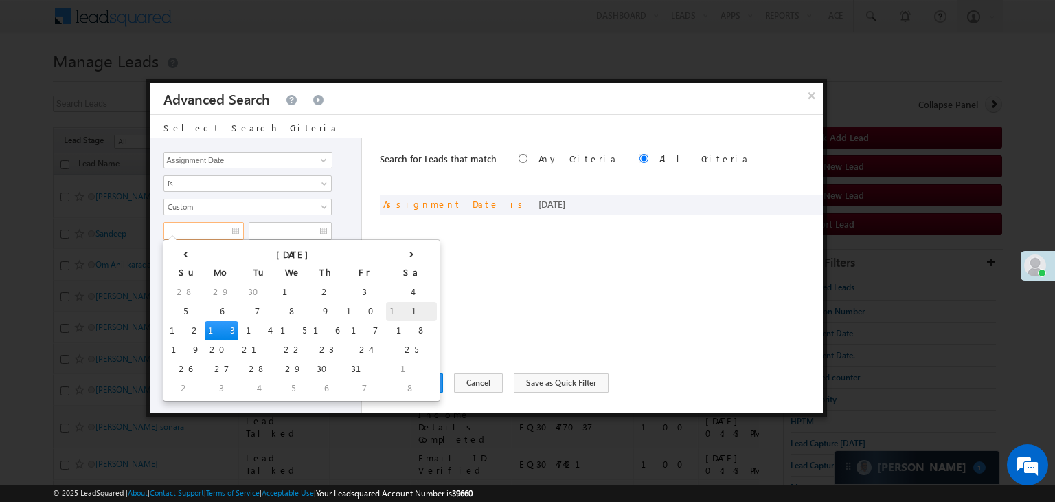
click at [386, 306] on td "11" at bounding box center [411, 311] width 51 height 19
type input "10/11/25"
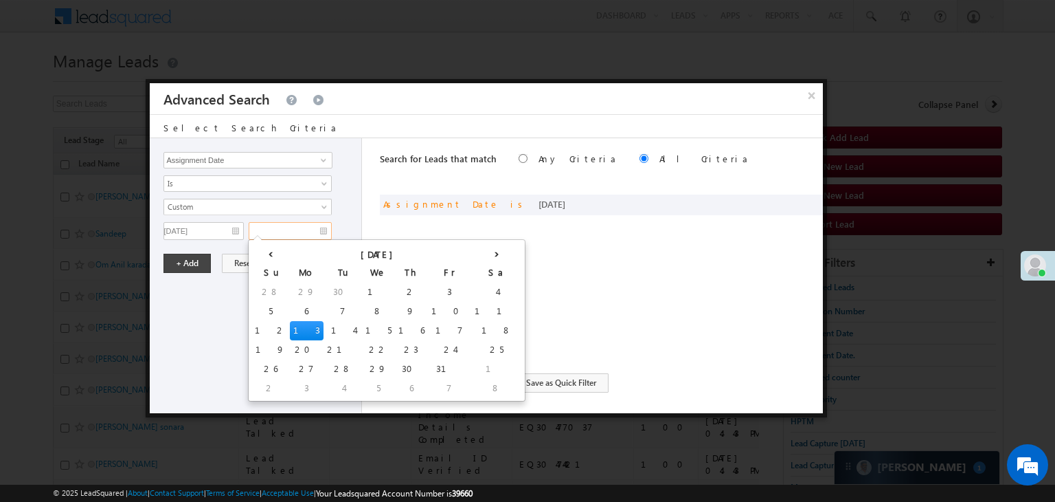
click at [304, 234] on input "text" at bounding box center [290, 231] width 83 height 18
click at [471, 305] on td "11" at bounding box center [496, 311] width 51 height 19
type input "10/11/25"
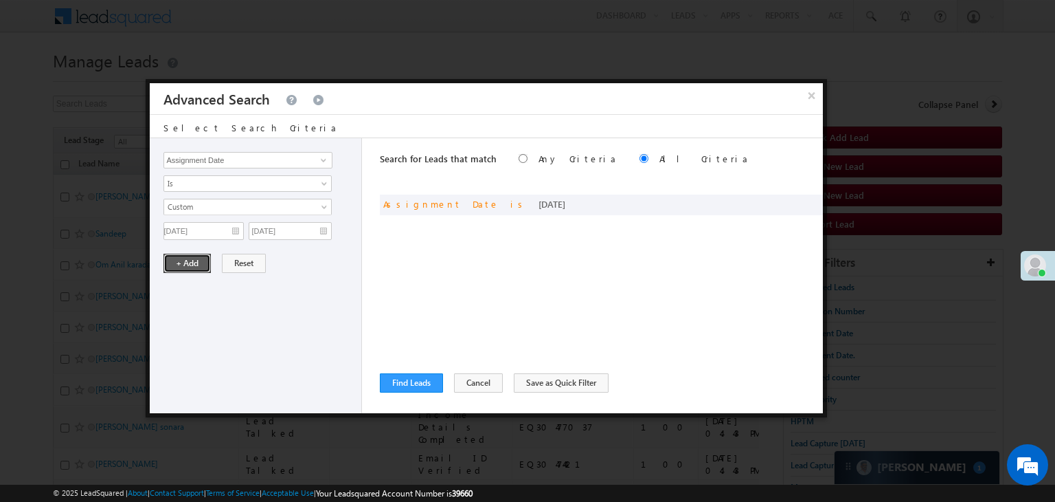
click at [190, 260] on button "+ Add" at bounding box center [187, 263] width 47 height 19
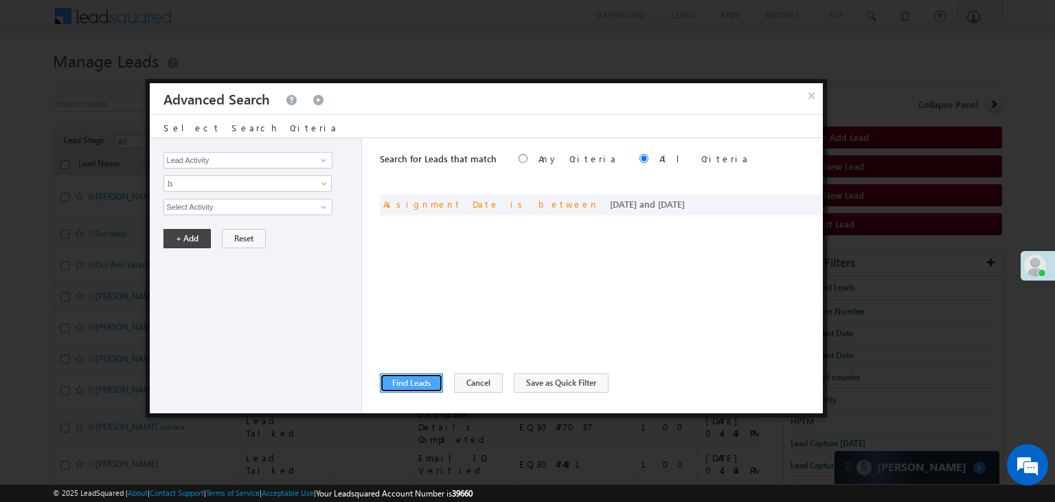
click at [404, 379] on button "Find Leads" at bounding box center [411, 382] width 63 height 19
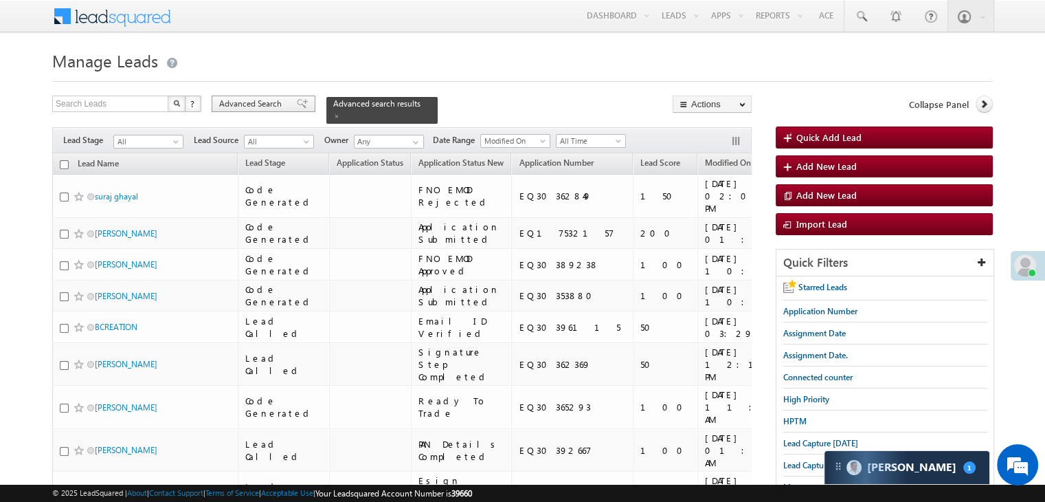
click at [297, 111] on div "Advanced Search" at bounding box center [264, 103] width 104 height 16
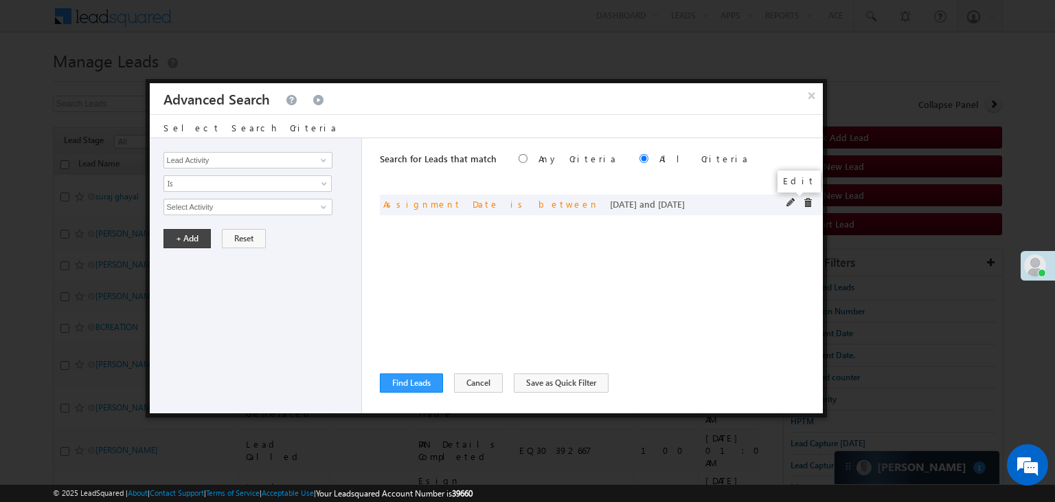
click at [791, 202] on span at bounding box center [792, 203] width 10 height 10
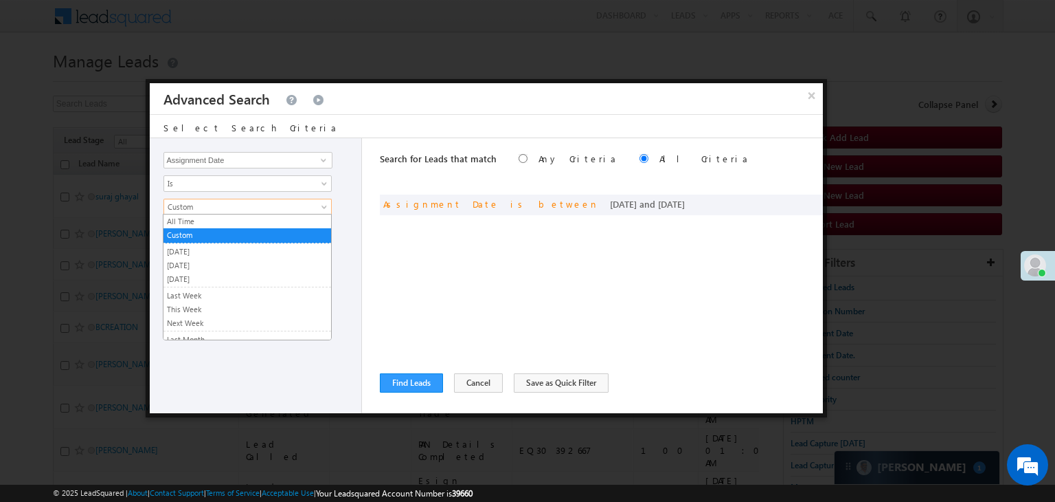
click at [297, 206] on span "Custom" at bounding box center [238, 207] width 149 height 12
click at [225, 255] on link "Yesterday" at bounding box center [248, 251] width 168 height 12
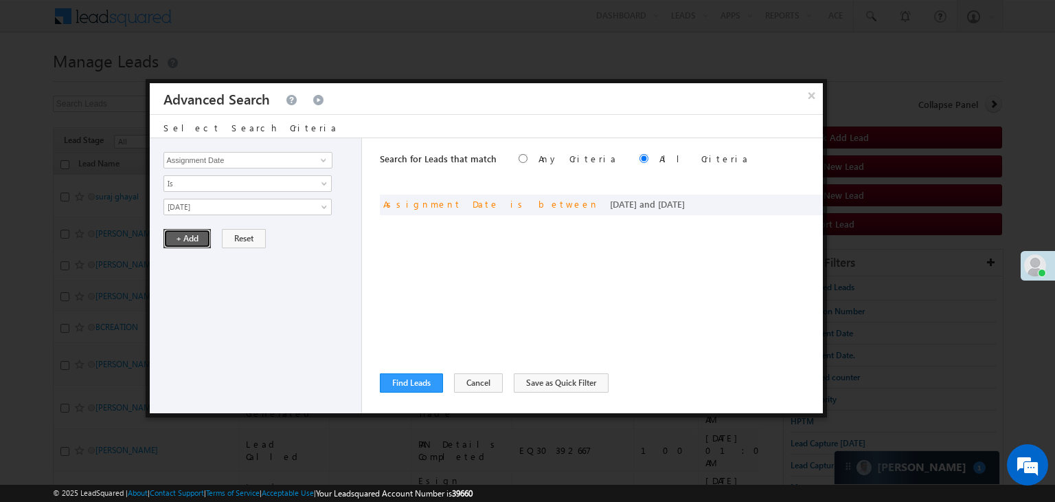
click at [203, 232] on button "+ Add" at bounding box center [187, 238] width 47 height 19
click at [404, 388] on button "Find Leads" at bounding box center [411, 382] width 63 height 19
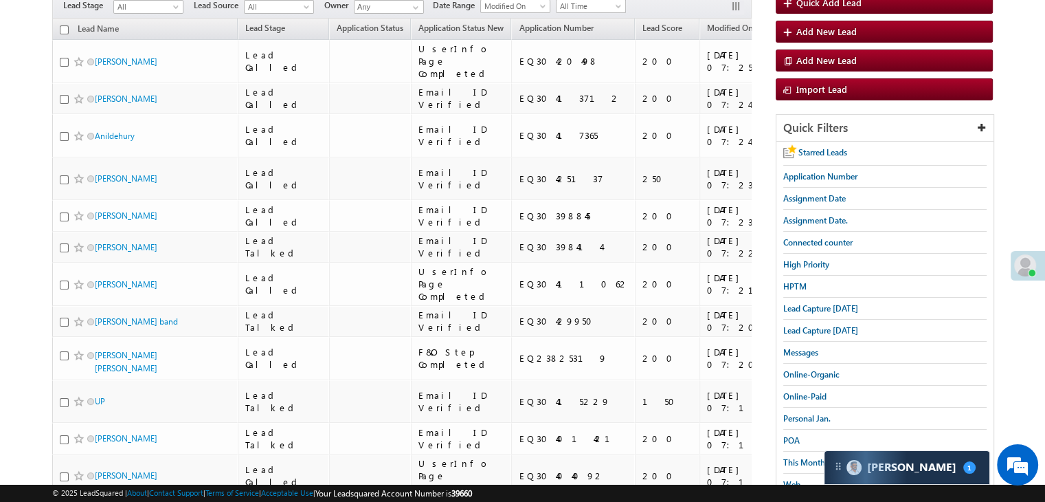
scroll to position [137, 0]
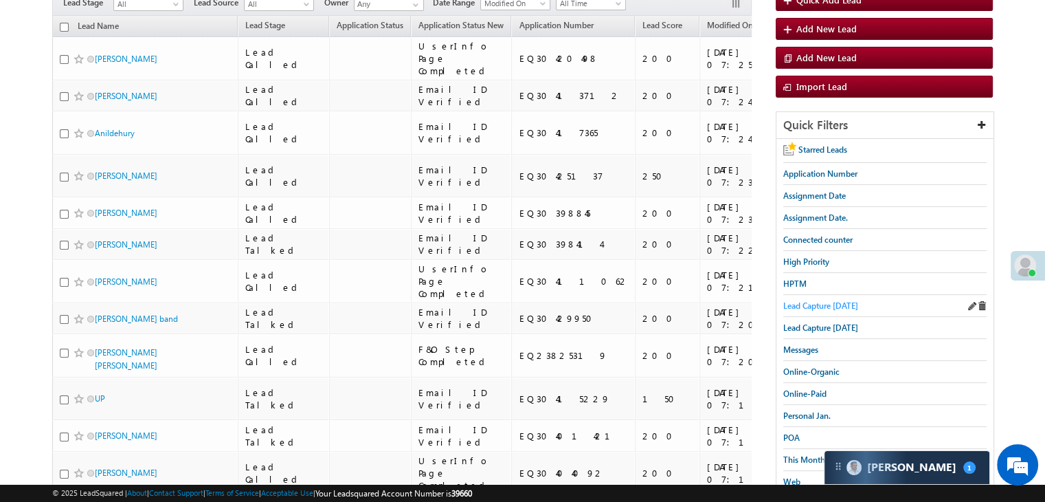
click at [805, 305] on span "Lead Capture today" at bounding box center [820, 305] width 75 height 10
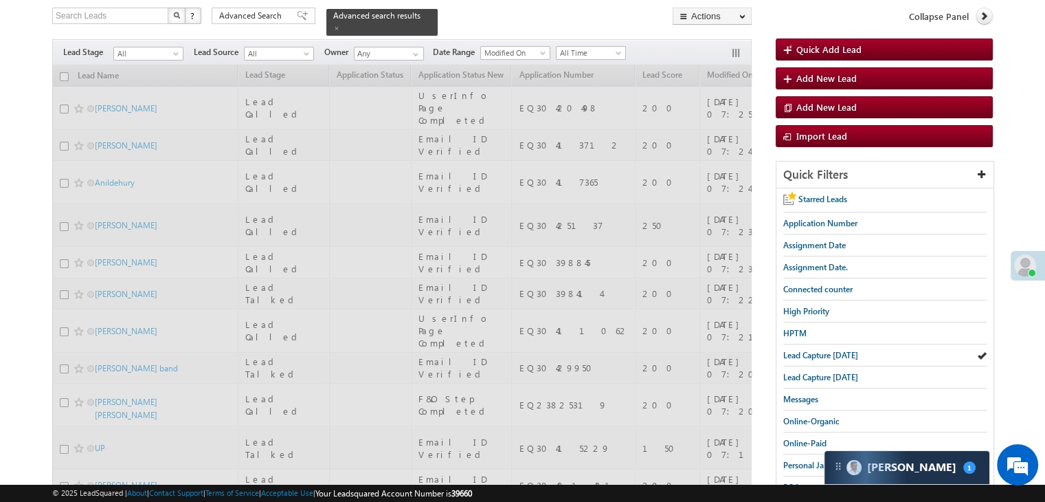
scroll to position [0, 0]
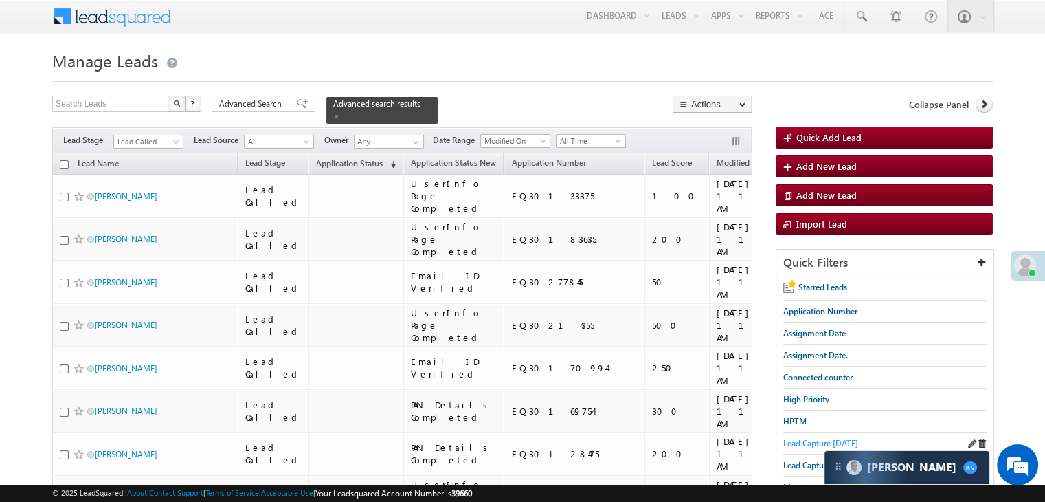
click at [823, 438] on span "Lead Capture today" at bounding box center [820, 443] width 75 height 10
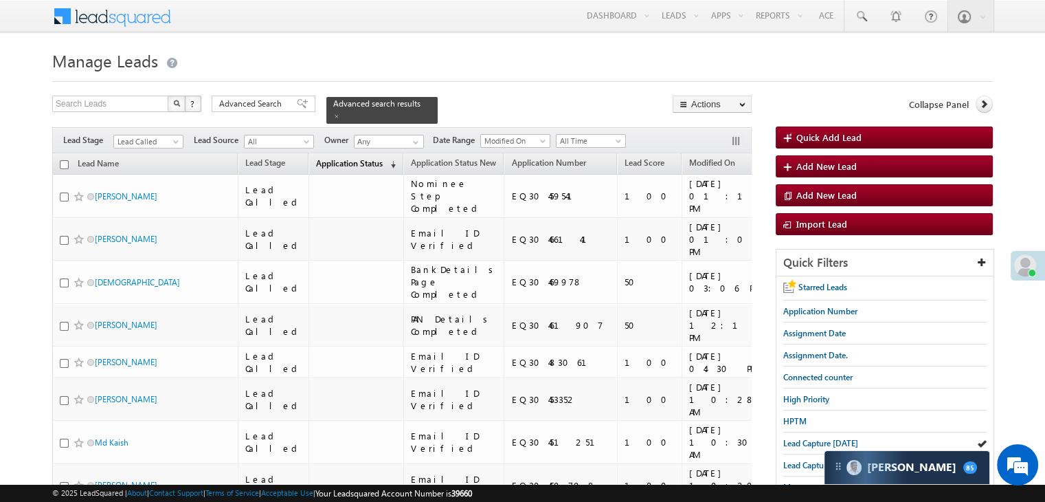
click at [359, 158] on span "Application Status" at bounding box center [349, 163] width 67 height 10
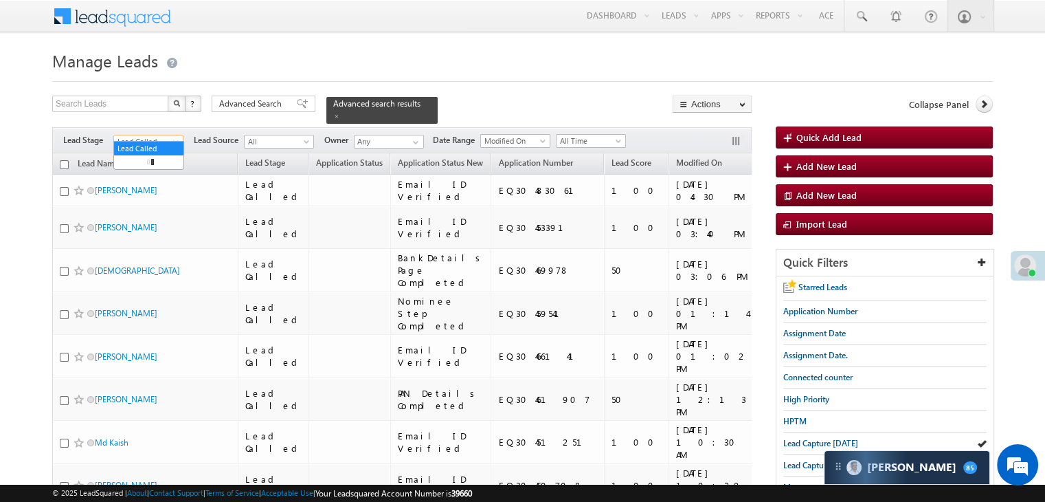
click at [153, 135] on span "Lead Called" at bounding box center [146, 141] width 65 height 12
click at [157, 150] on link "All" at bounding box center [148, 148] width 69 height 12
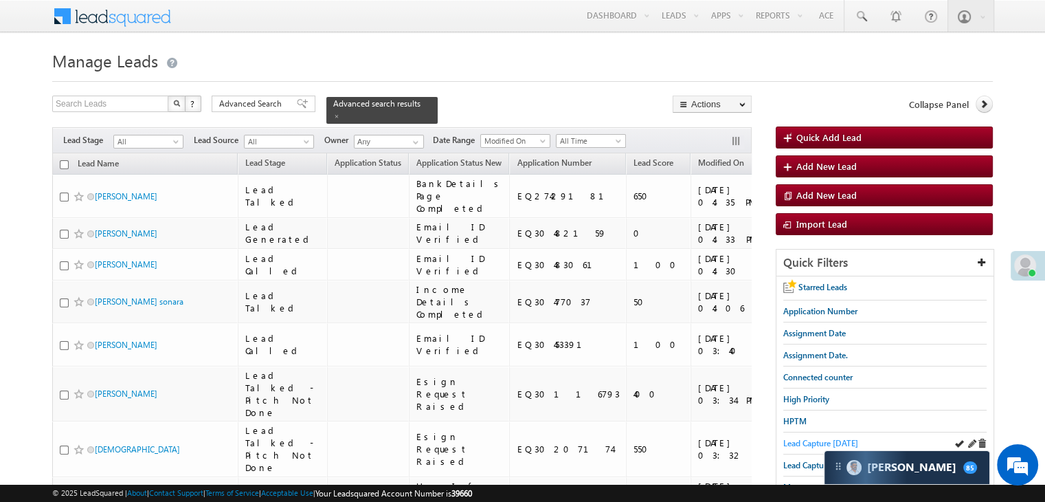
click at [789, 438] on span "Lead Capture today" at bounding box center [820, 443] width 75 height 10
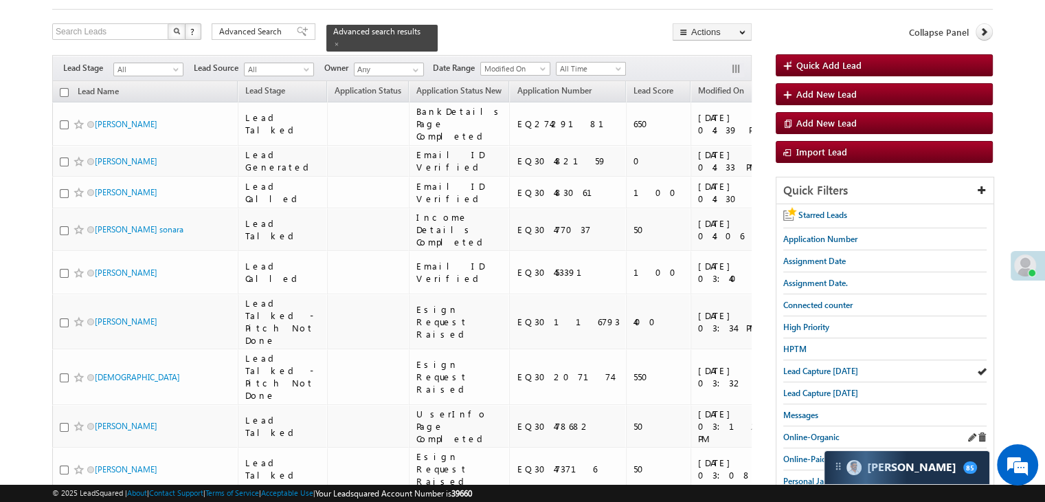
scroll to position [206, 0]
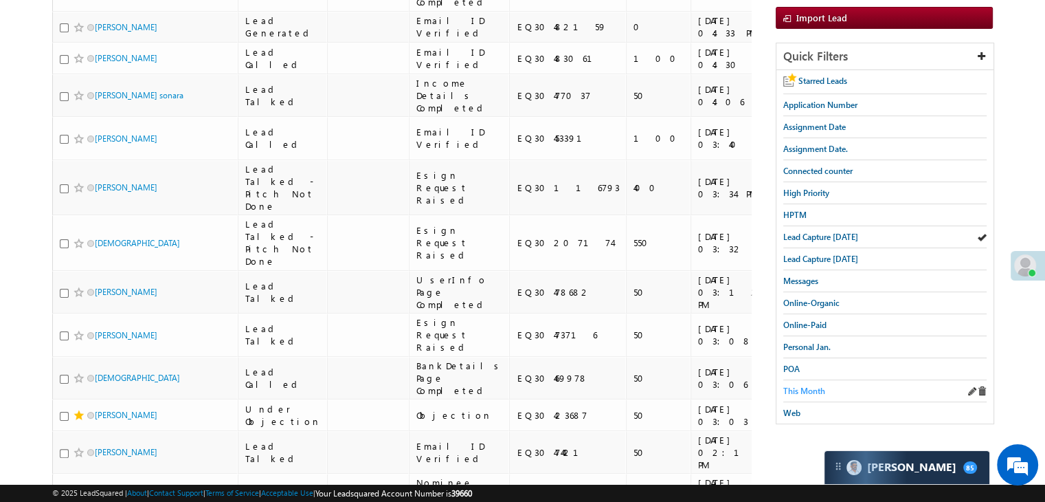
click at [807, 385] on span "This Month" at bounding box center [804, 390] width 42 height 10
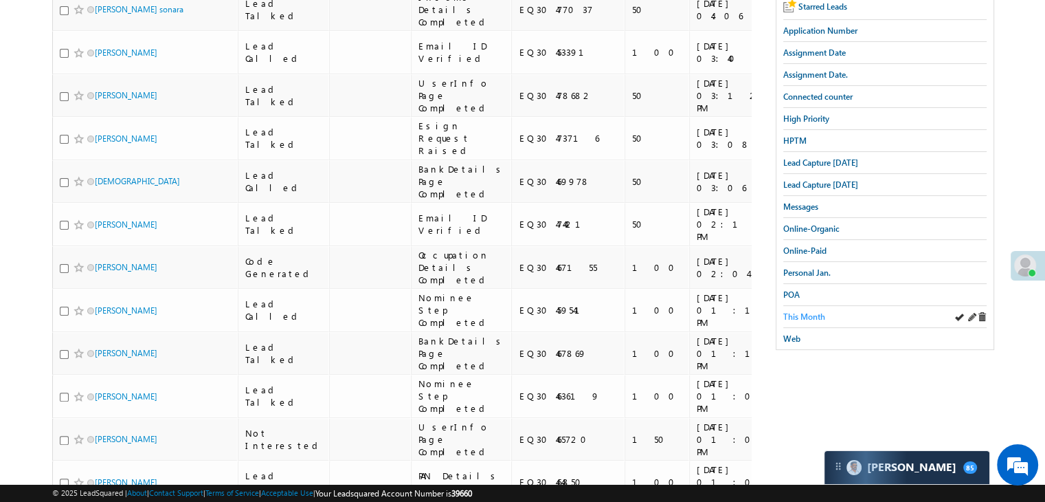
scroll to position [275, 0]
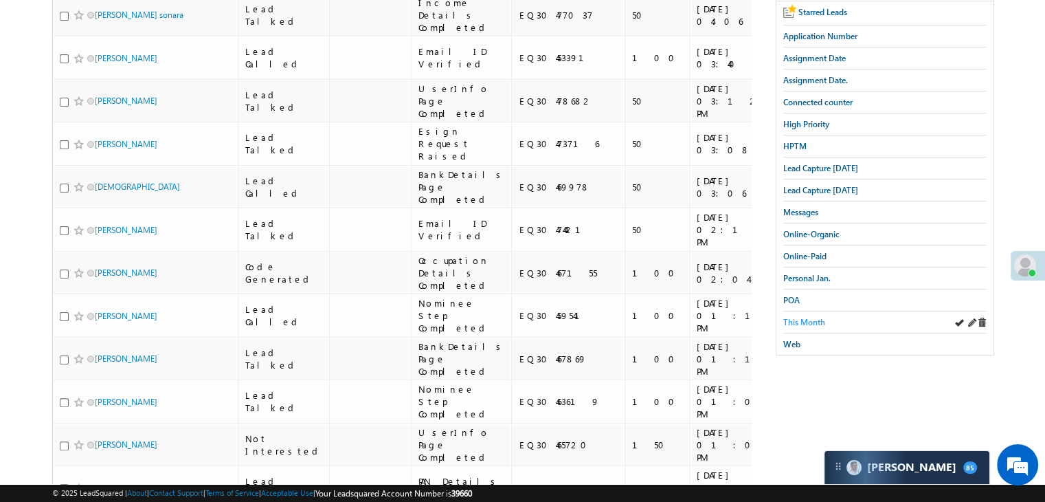
click at [809, 317] on span "This Month" at bounding box center [804, 322] width 42 height 10
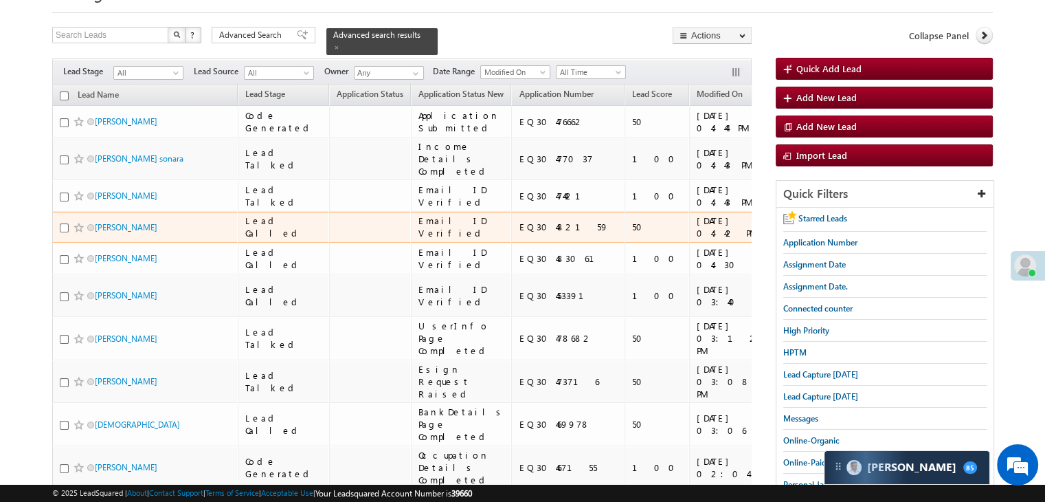
scroll to position [0, 0]
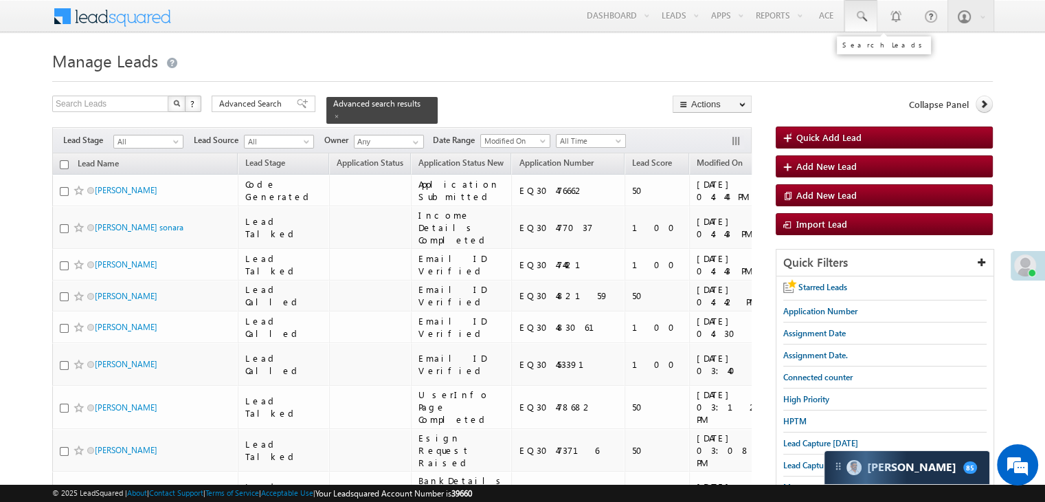
click at [860, 27] on link at bounding box center [860, 16] width 33 height 32
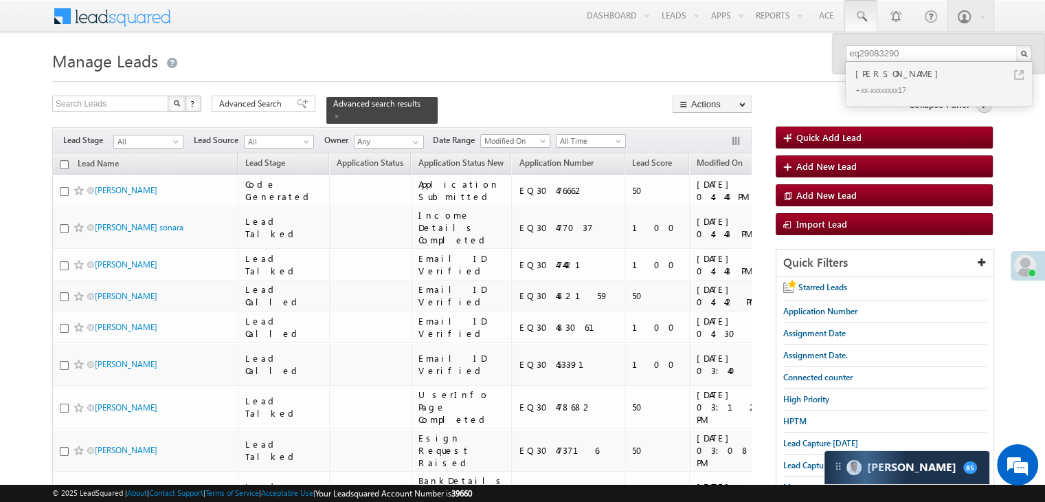
click at [815, 64] on h1 "Manage Leads" at bounding box center [522, 59] width 941 height 27
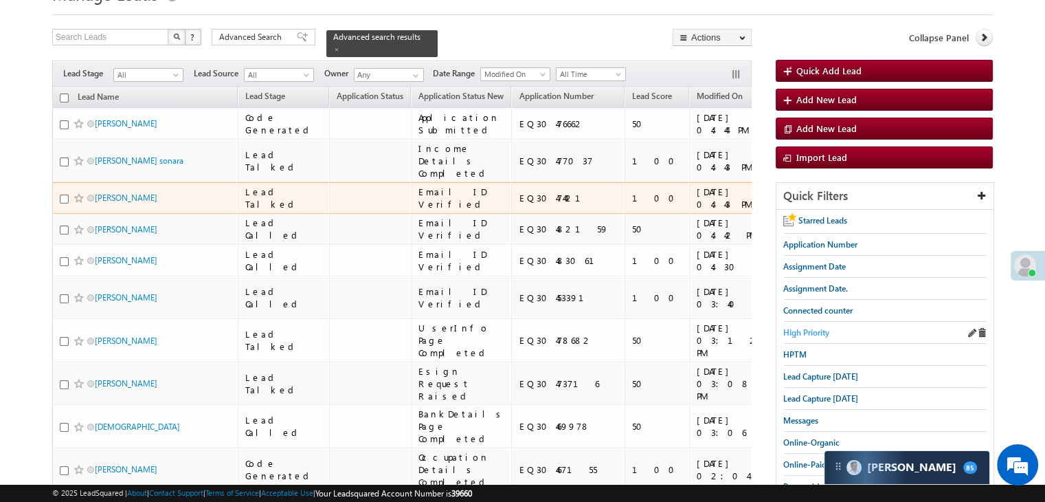
scroll to position [69, 0]
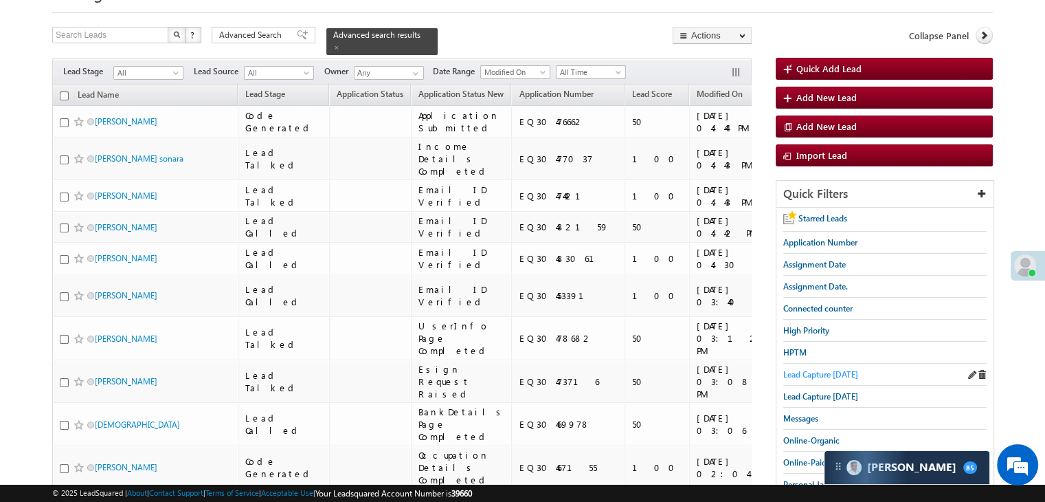
click at [844, 370] on span "Lead Capture today" at bounding box center [820, 374] width 75 height 10
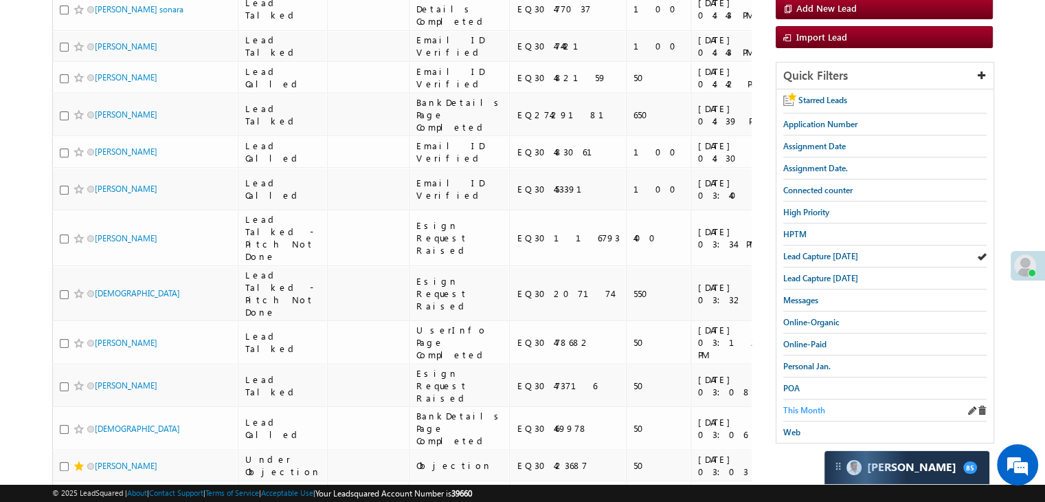
scroll to position [206, 0]
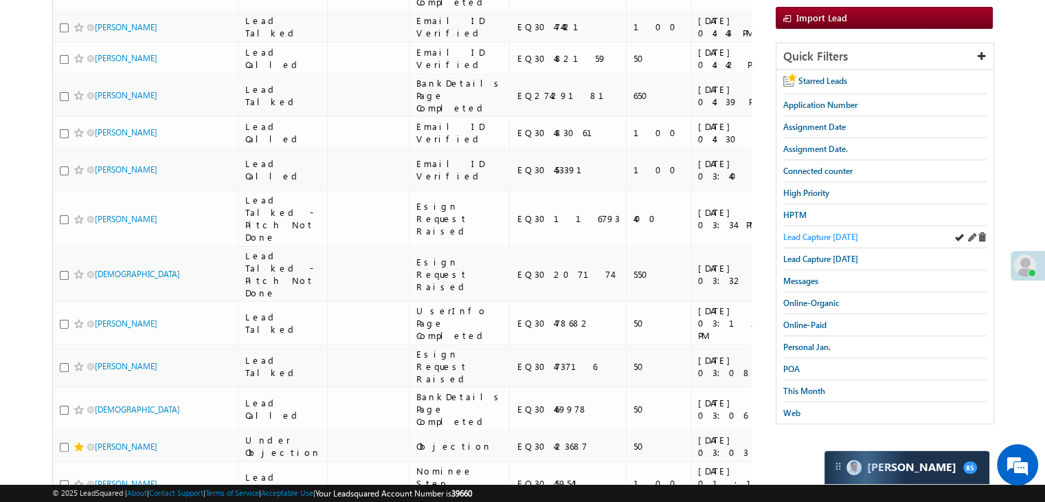
click at [831, 234] on span "Lead Capture today" at bounding box center [820, 237] width 75 height 10
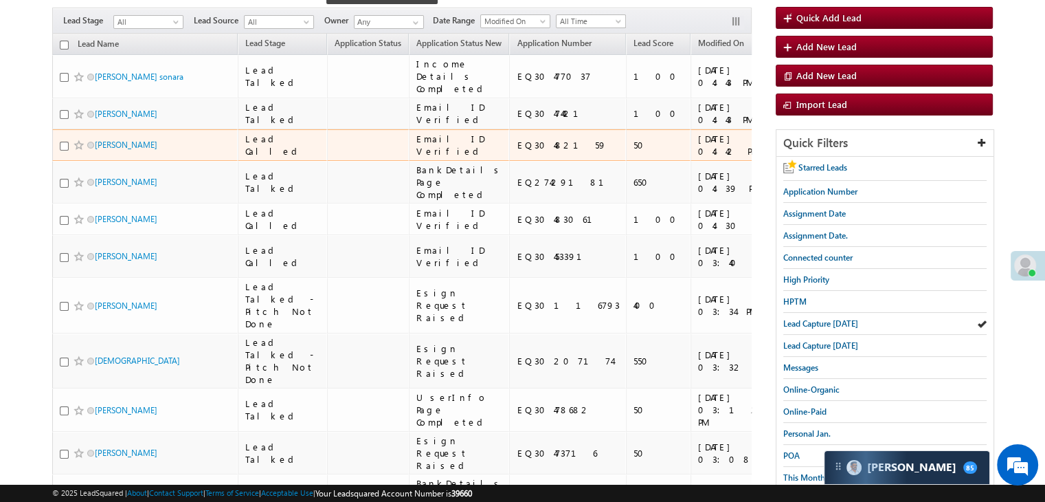
scroll to position [137, 0]
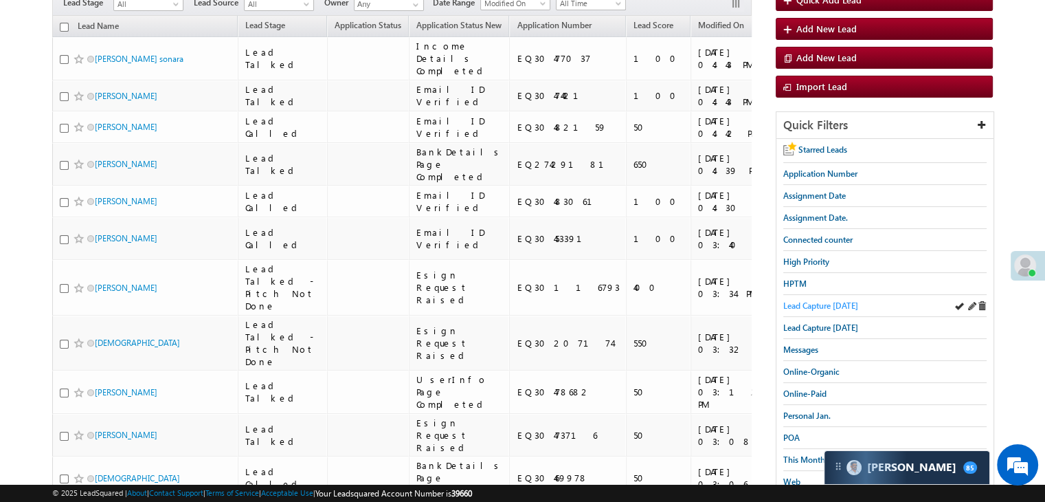
click at [822, 306] on span "Lead Capture today" at bounding box center [820, 305] width 75 height 10
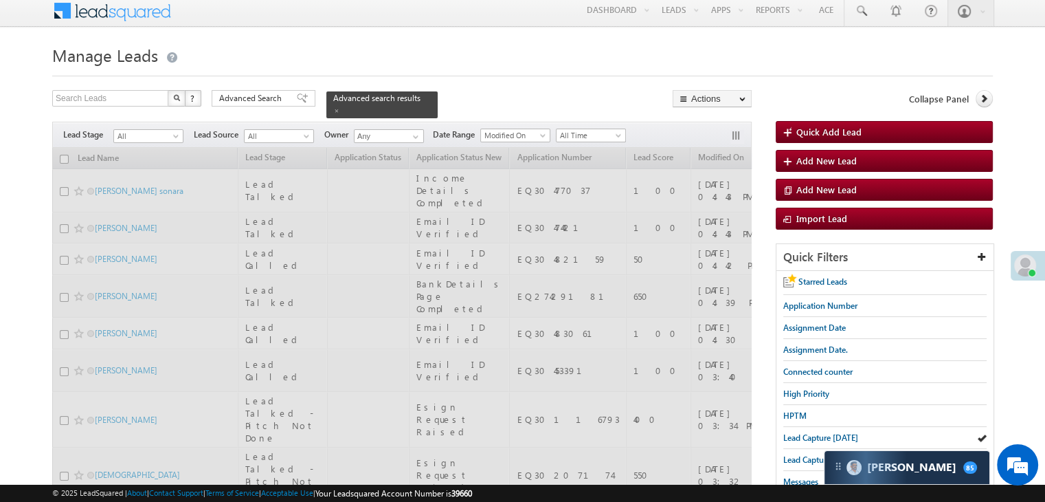
scroll to position [0, 0]
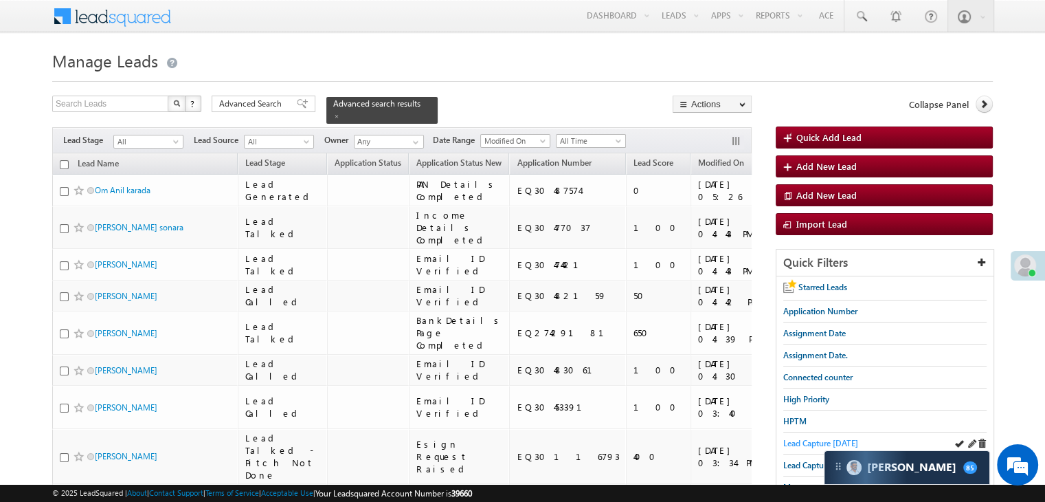
click at [794, 441] on span "Lead Capture today" at bounding box center [820, 443] width 75 height 10
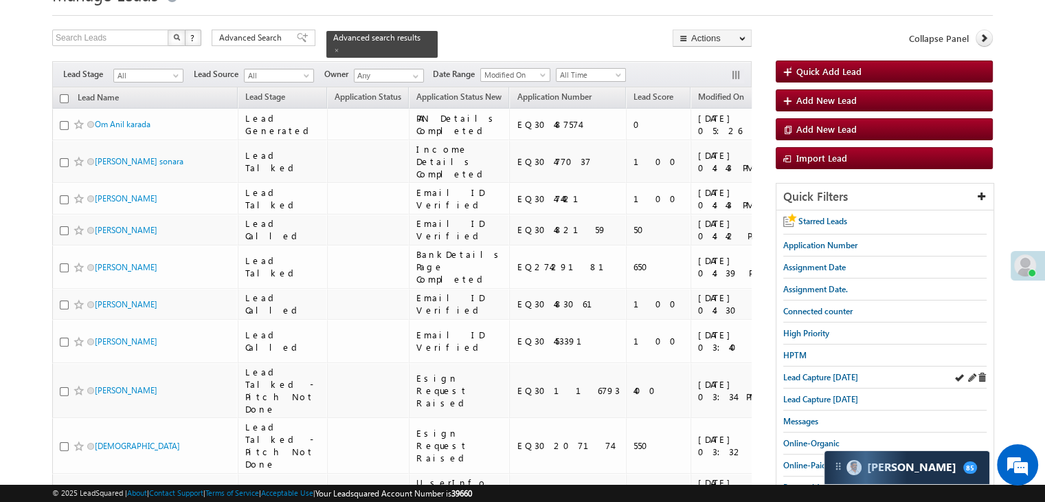
scroll to position [69, 0]
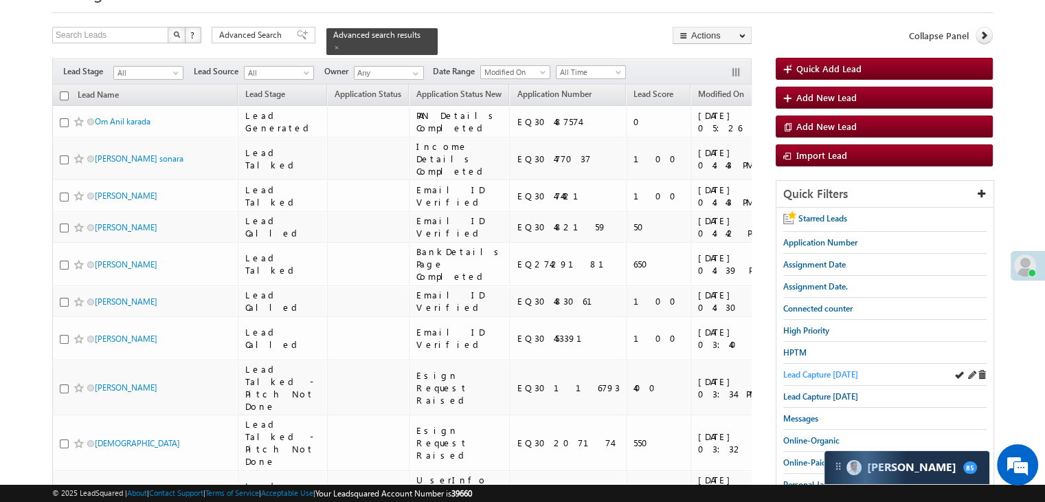
click at [852, 371] on span "Lead Capture today" at bounding box center [820, 374] width 75 height 10
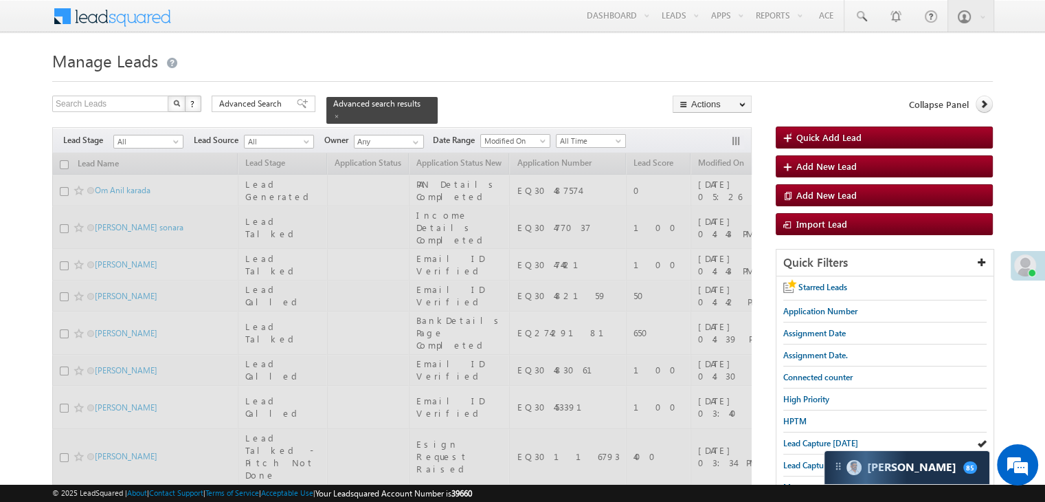
scroll to position [0, 0]
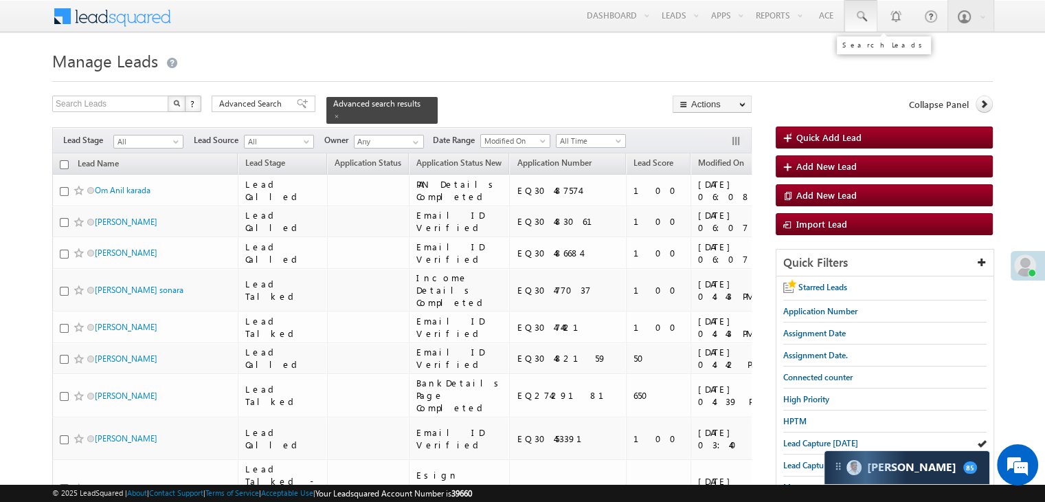
click at [864, 16] on span at bounding box center [861, 17] width 14 height 14
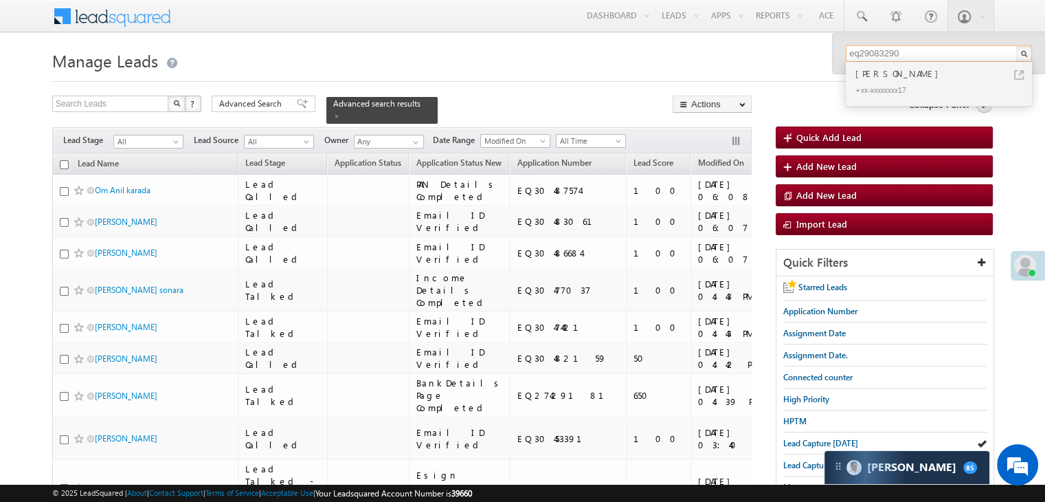
type input "eq29083290"
click at [624, 60] on h1 "Manage Leads" at bounding box center [522, 59] width 941 height 27
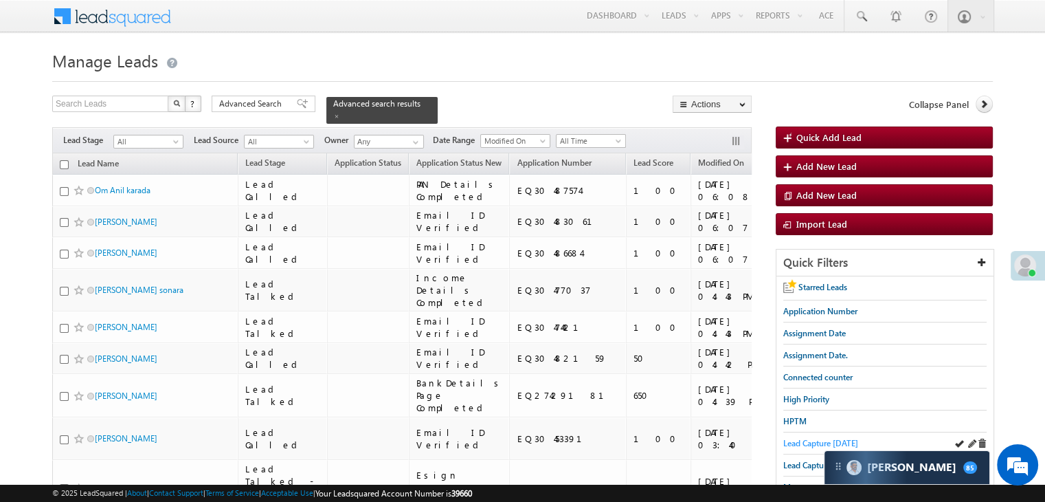
click at [794, 438] on span "Lead Capture today" at bounding box center [820, 443] width 75 height 10
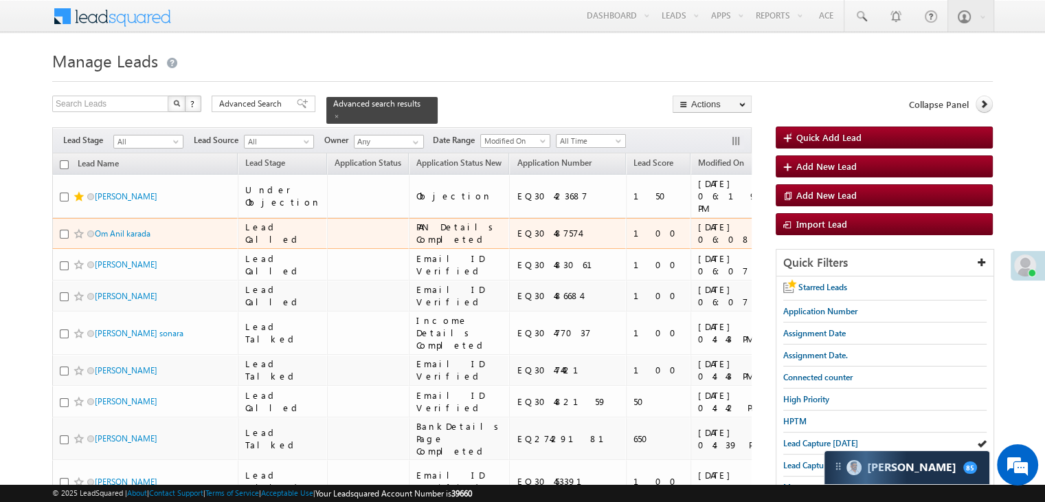
click at [192, 249] on td "Om Anil karada" at bounding box center [144, 234] width 185 height 32
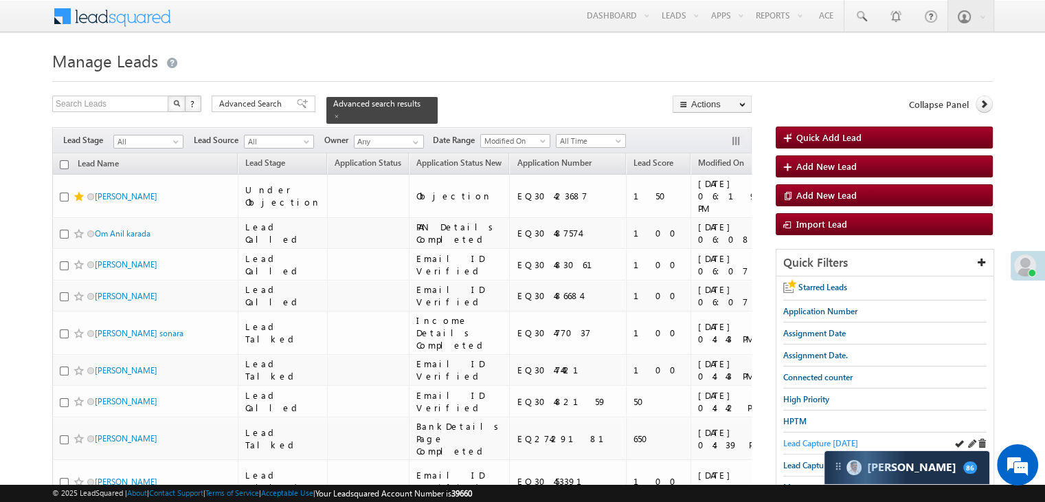
click at [795, 439] on span "Lead Capture today" at bounding box center [820, 443] width 75 height 10
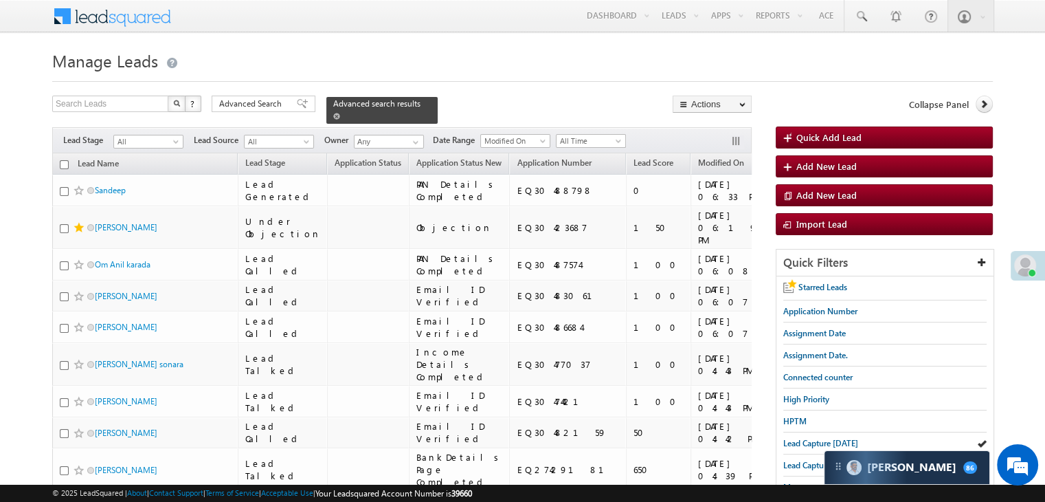
click at [340, 113] on span at bounding box center [336, 116] width 7 height 7
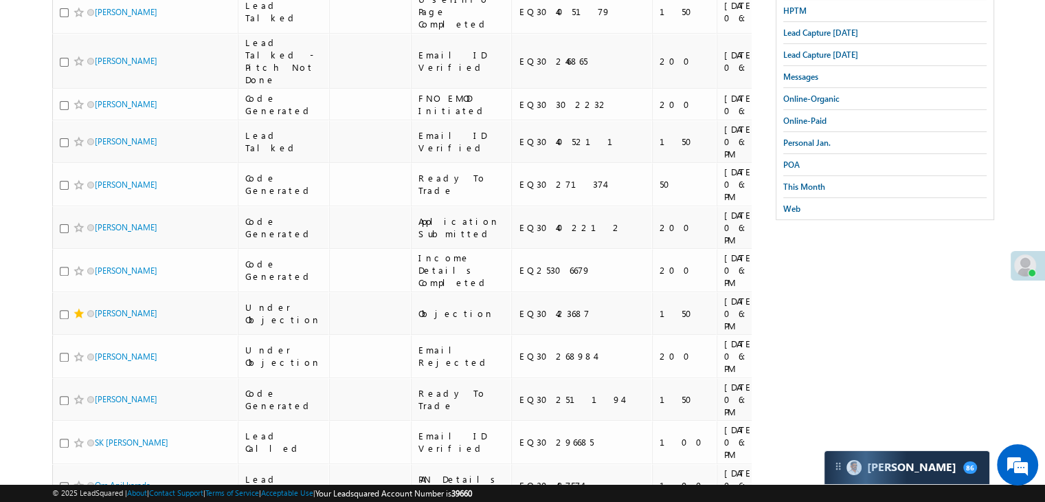
scroll to position [344, 0]
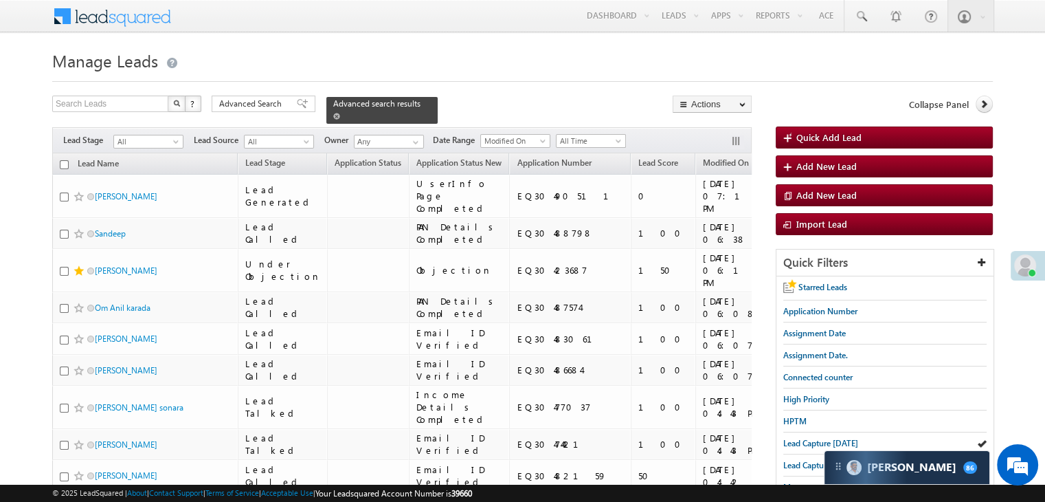
click at [340, 113] on span at bounding box center [336, 116] width 7 height 7
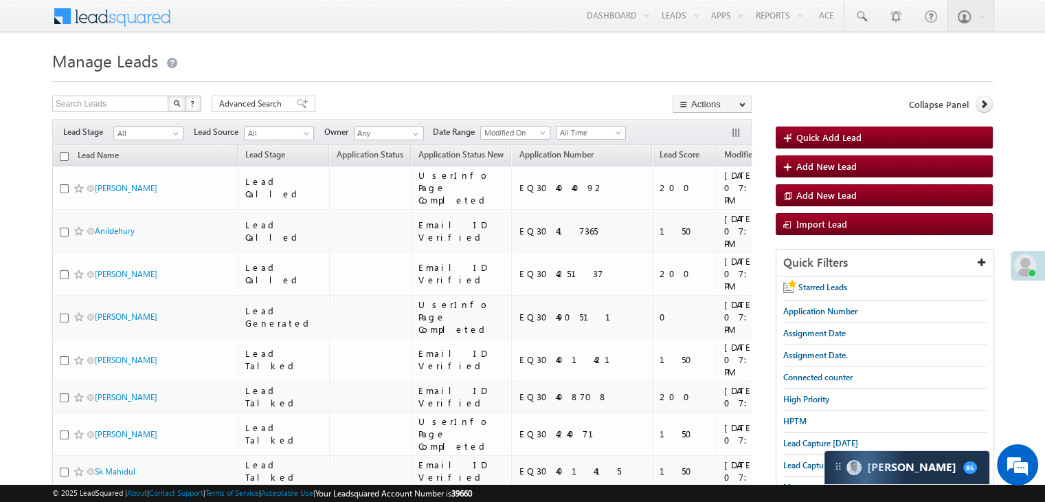
drag, startPoint x: 789, startPoint y: 440, endPoint x: 269, endPoint y: 89, distance: 626.9
click at [789, 438] on span "Lead Capture today" at bounding box center [820, 443] width 75 height 10
